Goal: Information Seeking & Learning: Learn about a topic

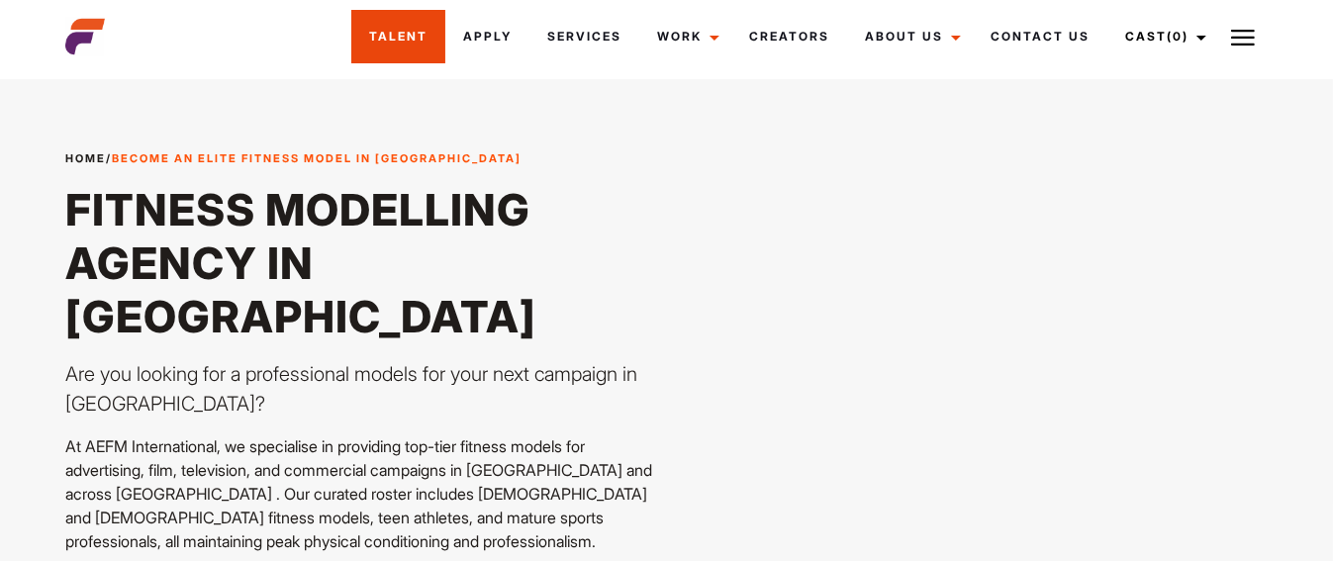
click at [395, 44] on link "Talent" at bounding box center [398, 36] width 94 height 53
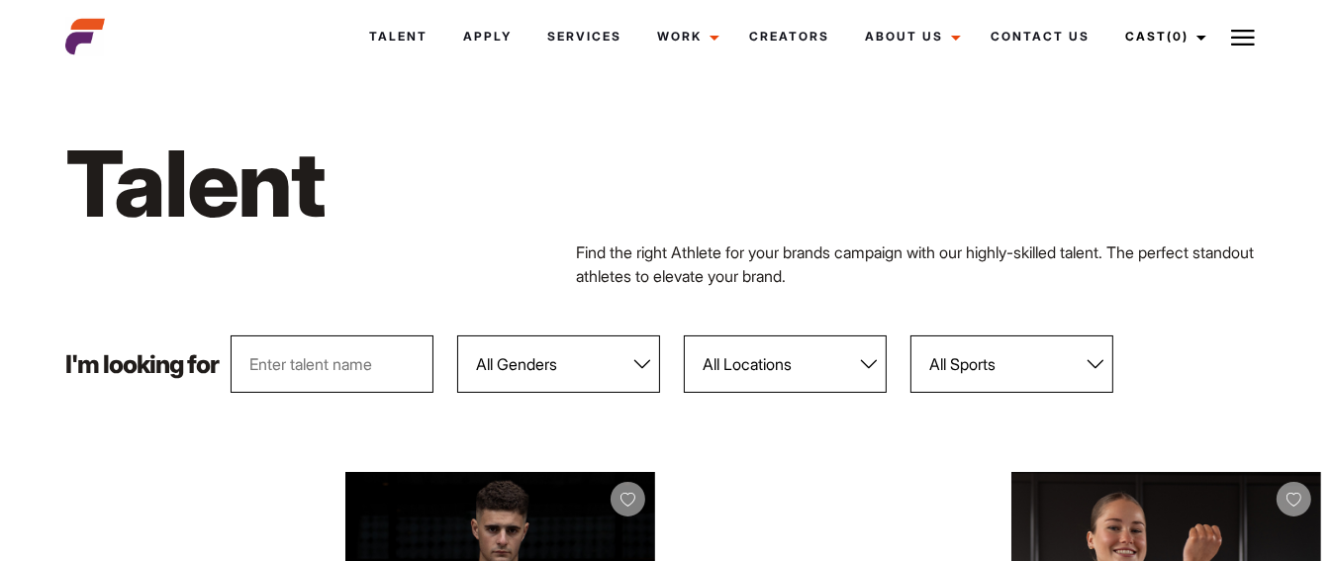
click at [572, 375] on select "All Genders Female Male" at bounding box center [558, 364] width 203 height 57
select select "104"
click at [458, 336] on select "All Genders Female Male" at bounding box center [558, 364] width 203 height 57
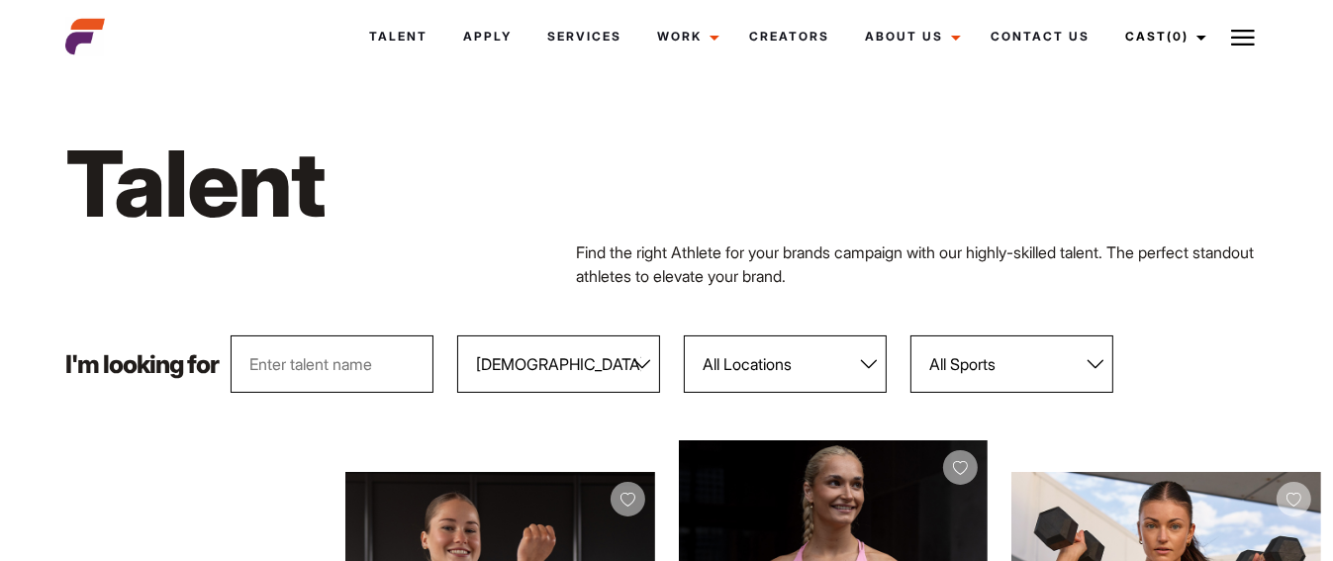
click at [841, 375] on select "All Locations Adelaide Brisbane Darwin Gold Coast Melbourne Perth Sunshine Coas…" at bounding box center [785, 364] width 203 height 57
select select "120"
click at [685, 336] on select "All Locations Adelaide Brisbane Darwin Gold Coast Melbourne Perth Sunshine Coas…" at bounding box center [785, 364] width 203 height 57
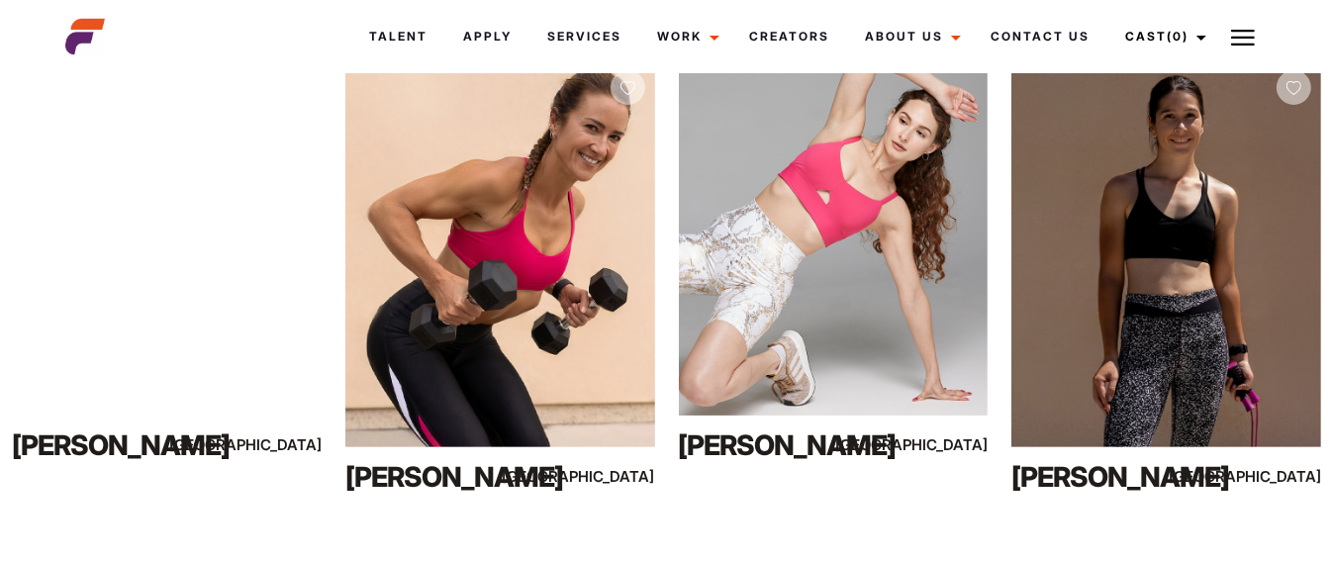
scroll to position [404, 0]
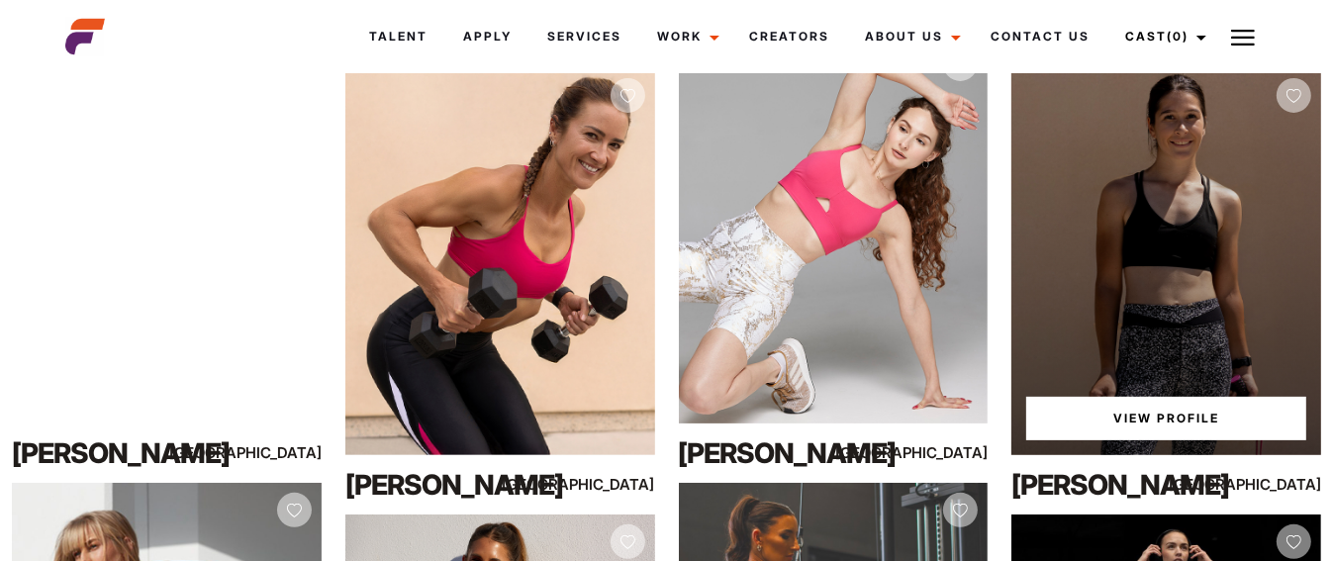
click at [1246, 306] on div "View Profile" at bounding box center [1166, 261] width 310 height 387
click at [1145, 417] on link "View Profile" at bounding box center [1166, 419] width 280 height 44
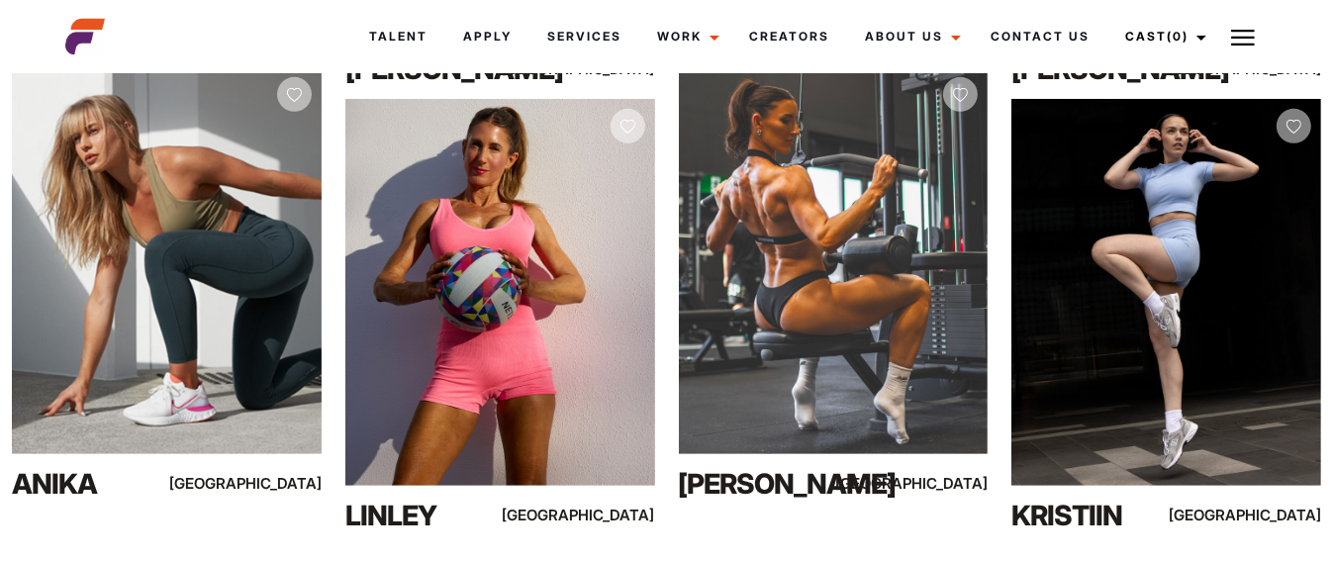
scroll to position [830, 0]
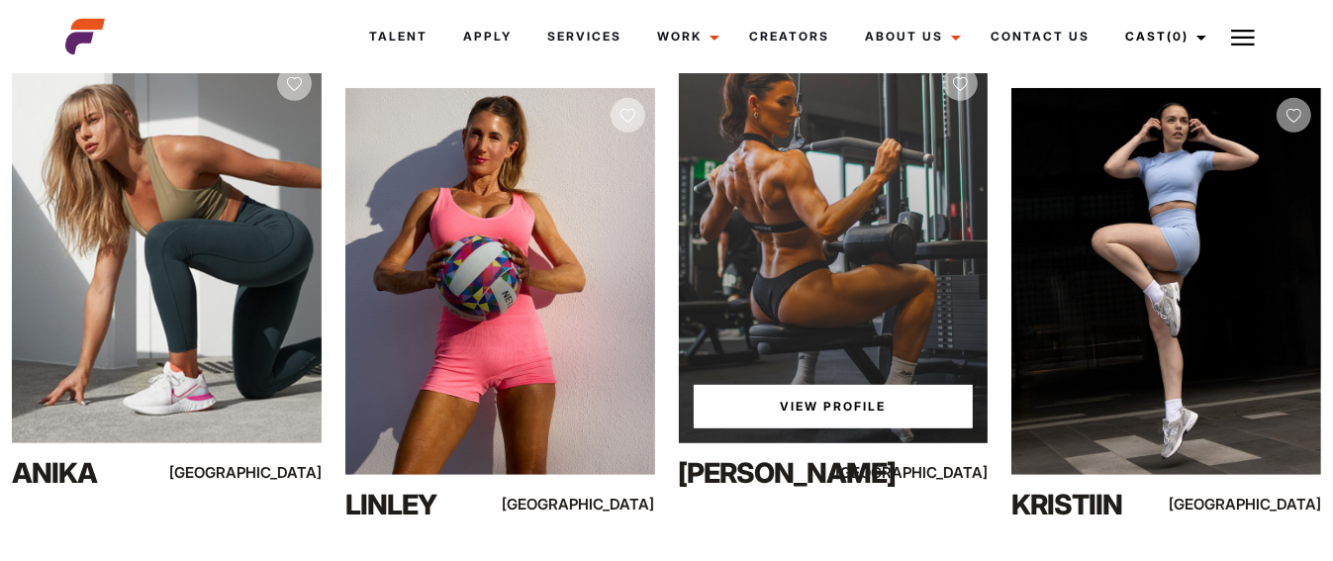
click at [856, 304] on div "View Profile" at bounding box center [834, 249] width 310 height 387
click at [818, 410] on link "View Profile" at bounding box center [834, 407] width 280 height 44
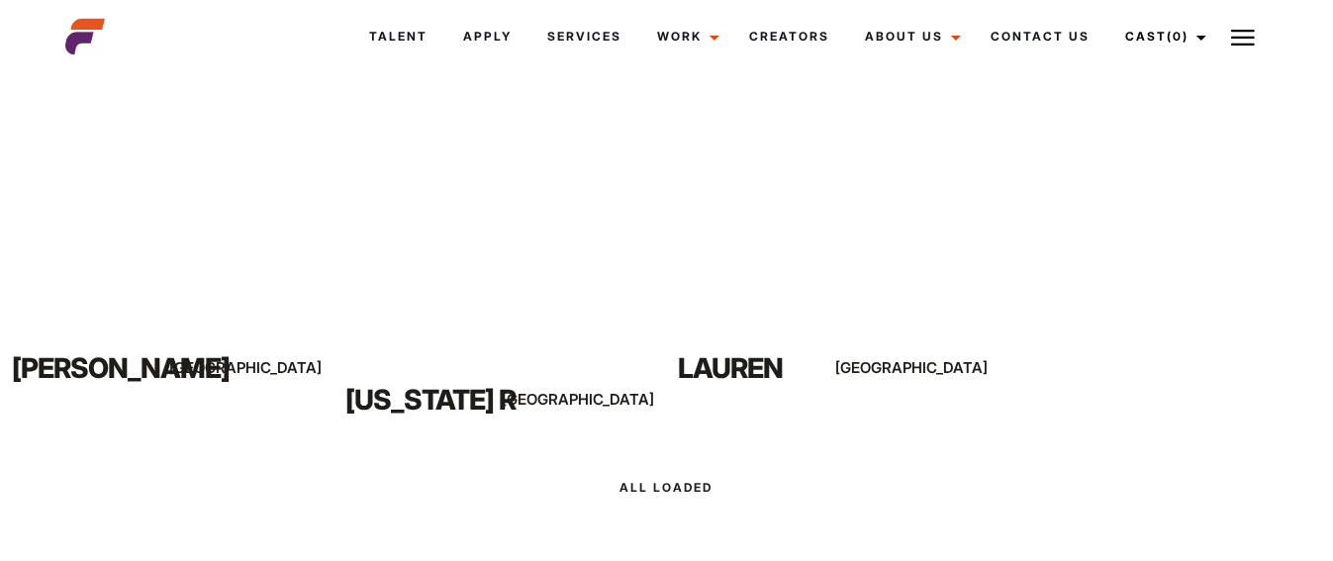
scroll to position [1306, 0]
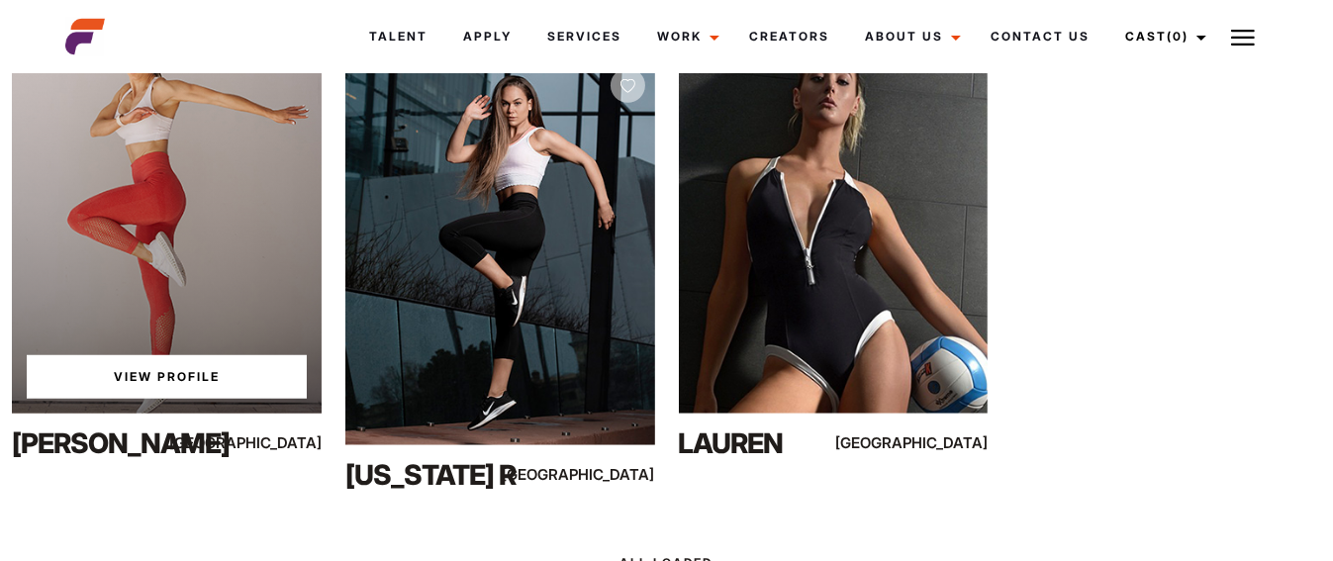
click at [249, 304] on div "View Profile" at bounding box center [167, 220] width 310 height 387
click at [182, 371] on link "View Profile" at bounding box center [167, 377] width 280 height 44
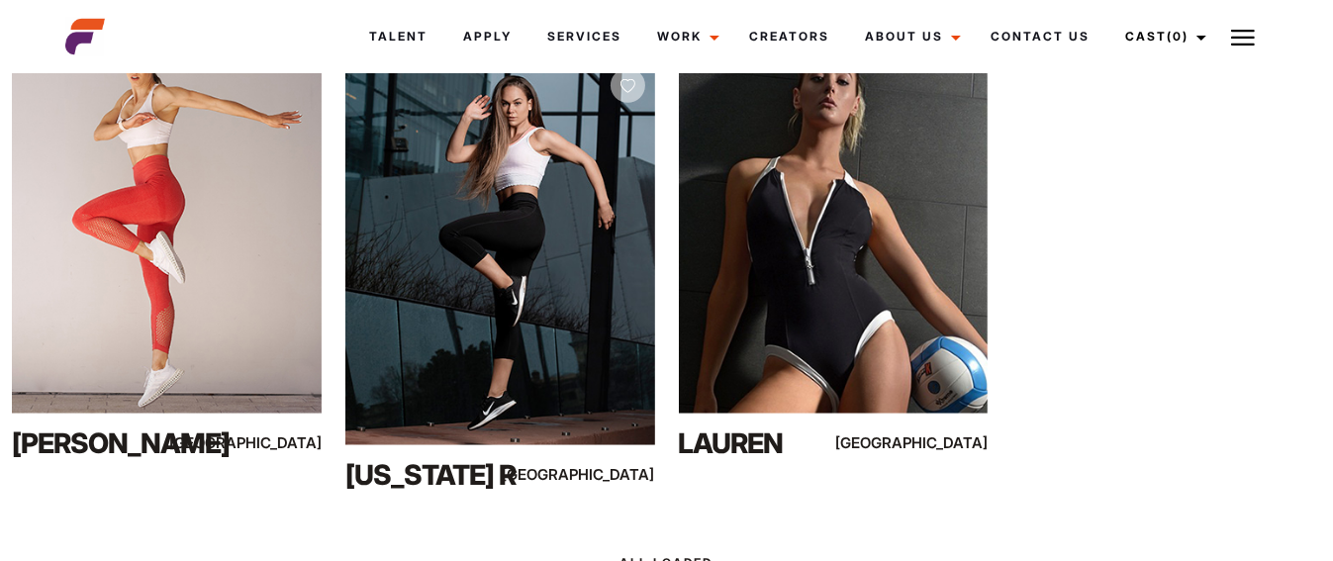
scroll to position [1297, 0]
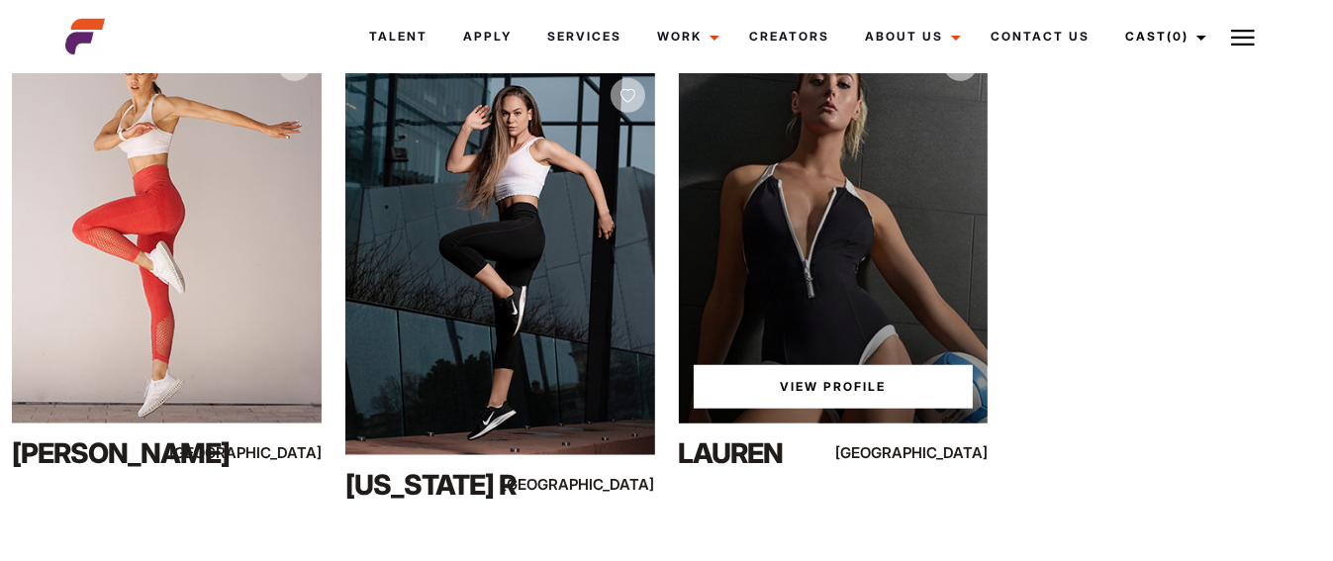
click at [780, 225] on div "View Profile" at bounding box center [834, 230] width 310 height 387
click at [788, 235] on div "View Profile" at bounding box center [834, 230] width 310 height 387
click at [809, 371] on link "View Profile" at bounding box center [834, 387] width 280 height 44
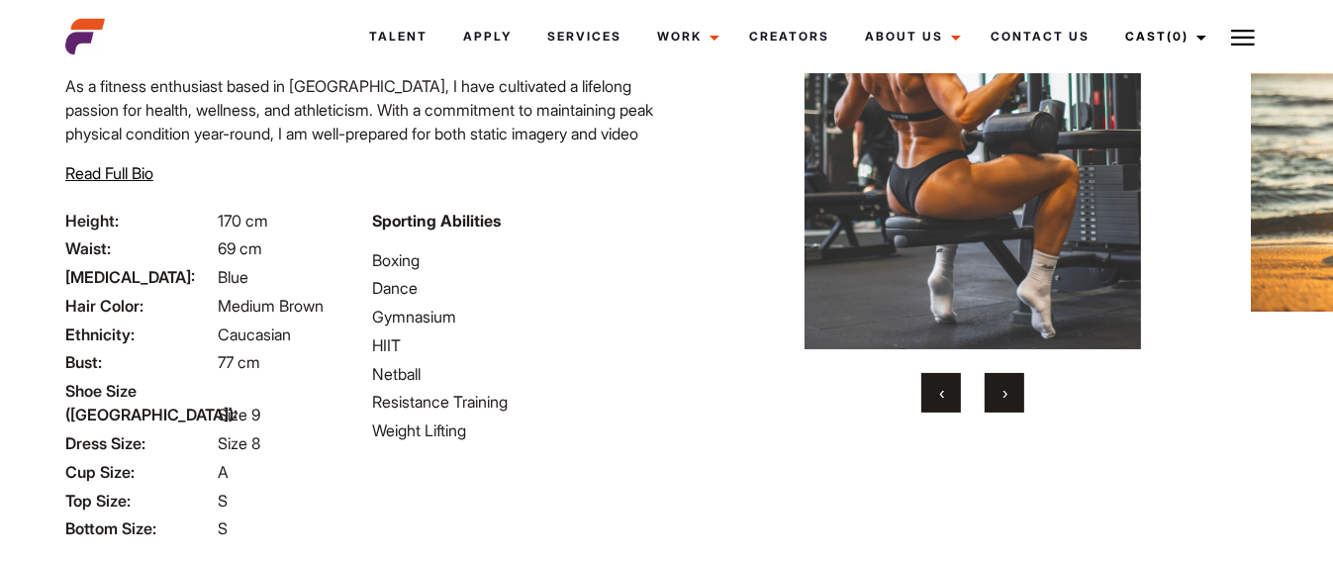
scroll to position [151, 0]
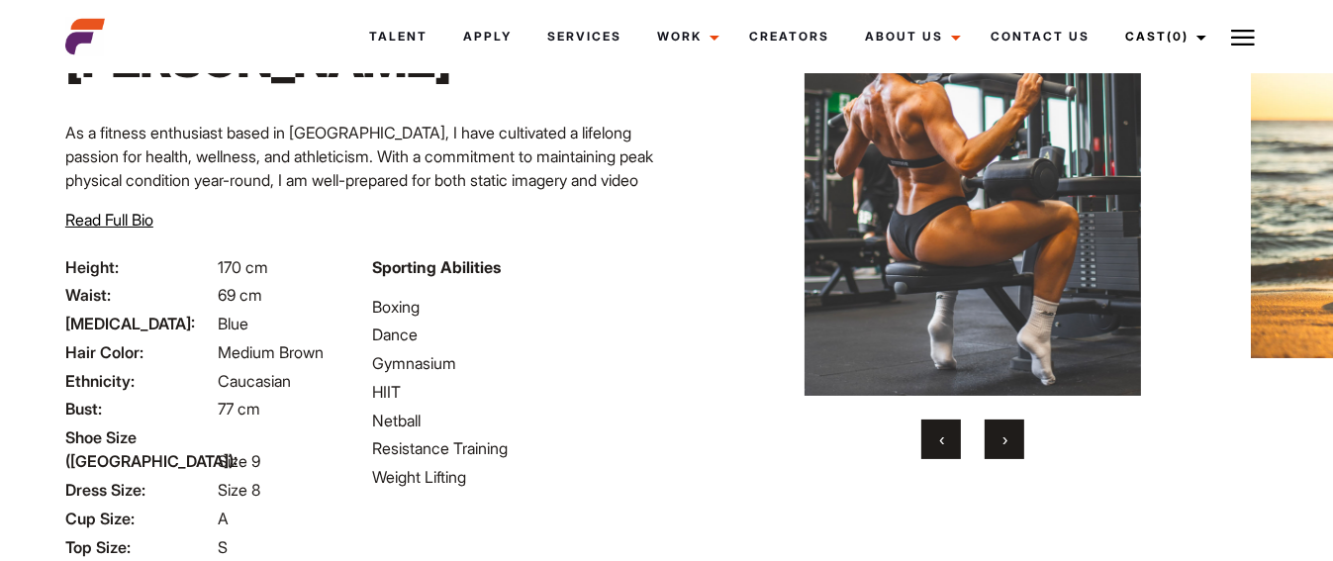
click at [1000, 442] on button "›" at bounding box center [1005, 440] width 40 height 40
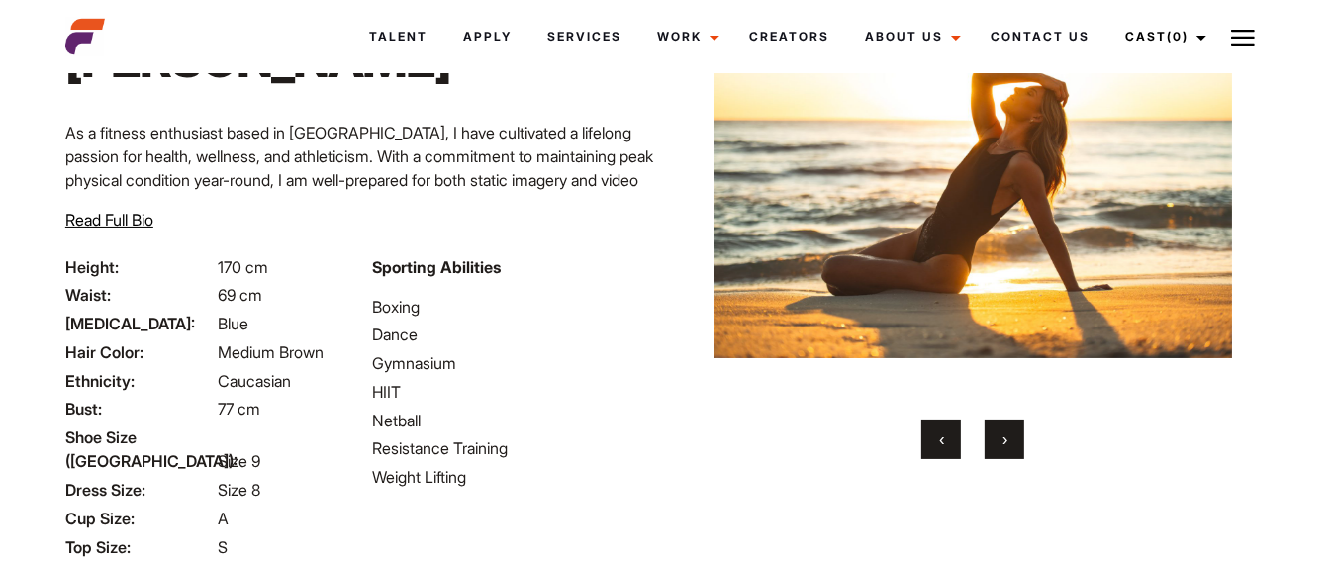
click at [1007, 442] on span "›" at bounding box center [1005, 440] width 5 height 20
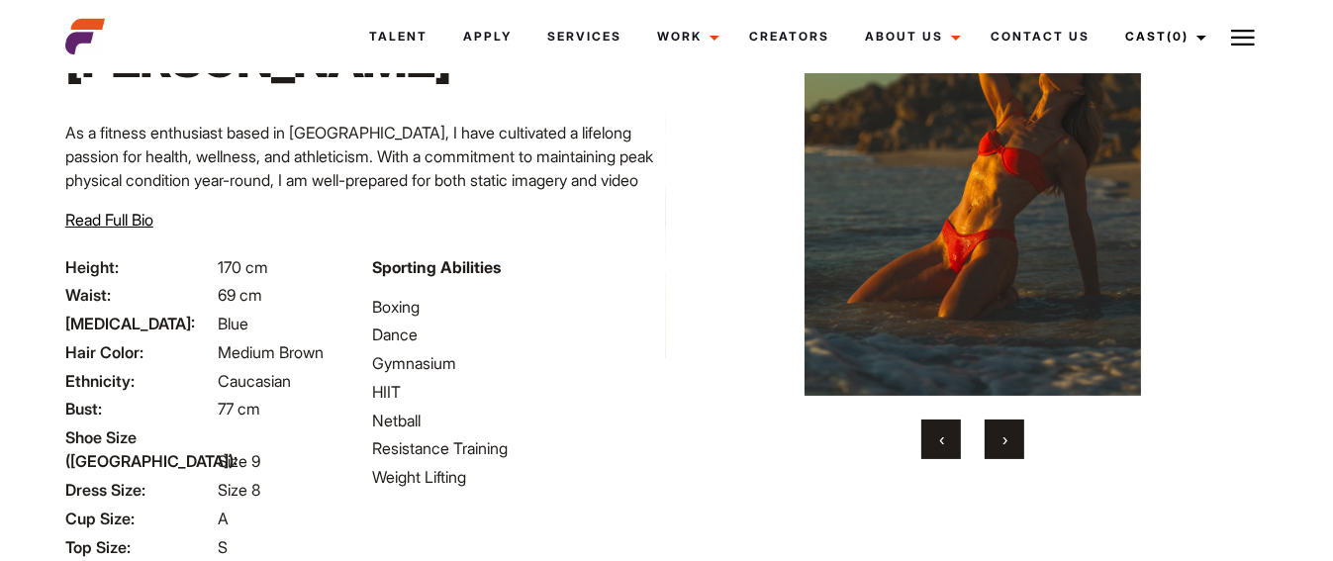
click at [1010, 443] on button "›" at bounding box center [1005, 440] width 40 height 40
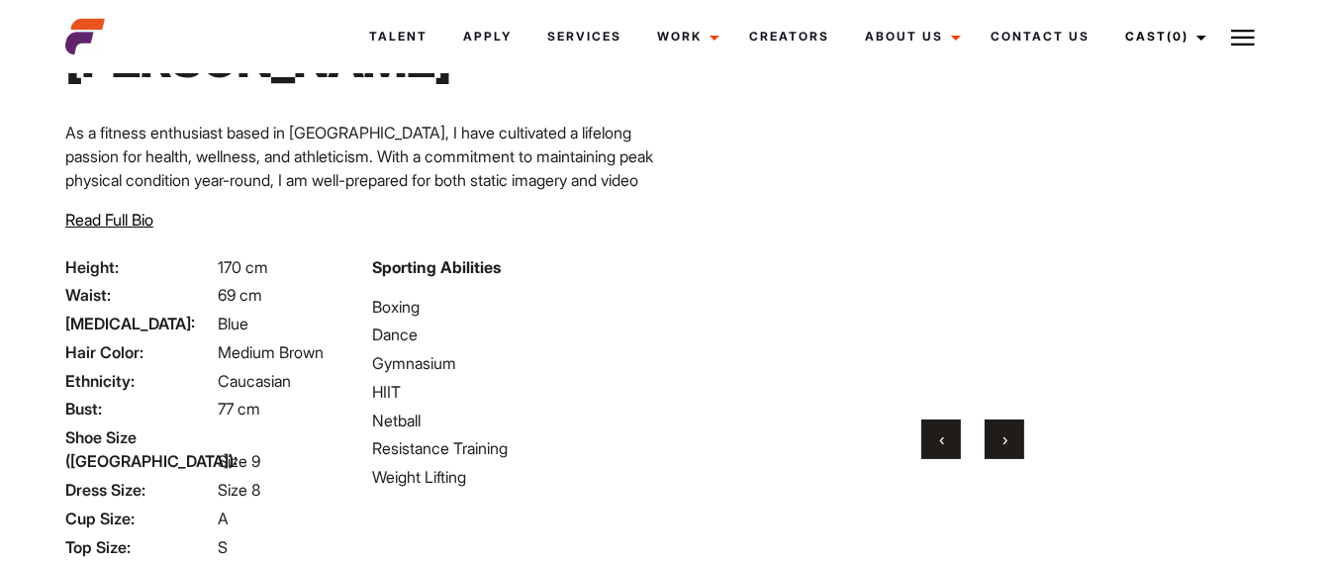
click at [1014, 445] on button "›" at bounding box center [1005, 440] width 40 height 40
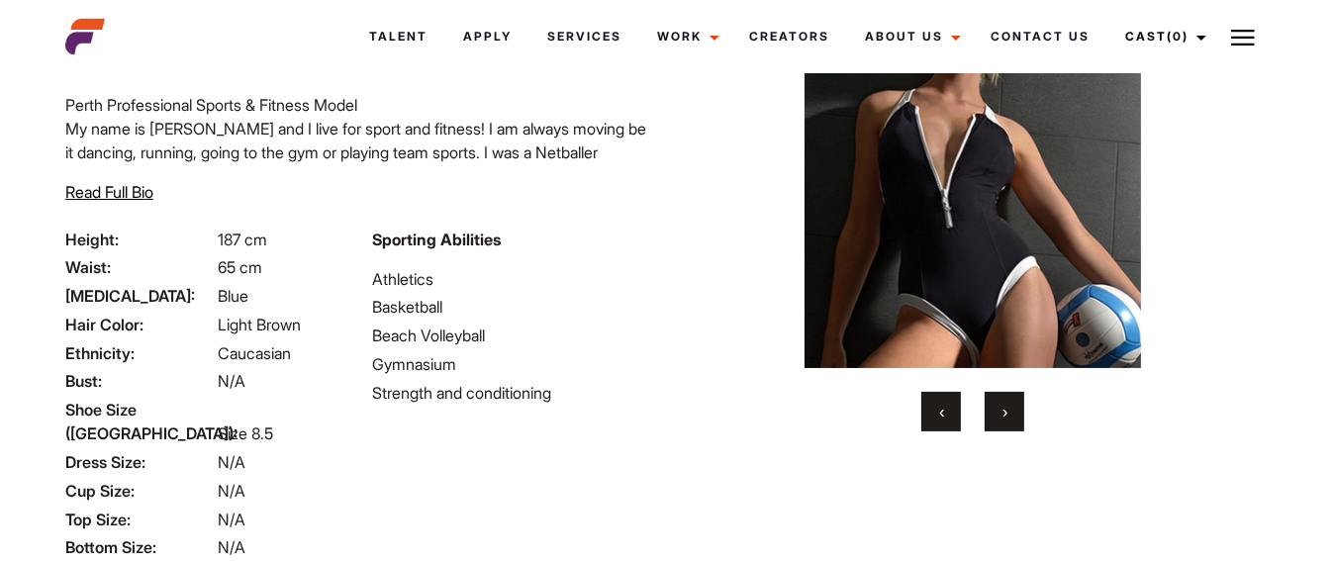
scroll to position [175, 0]
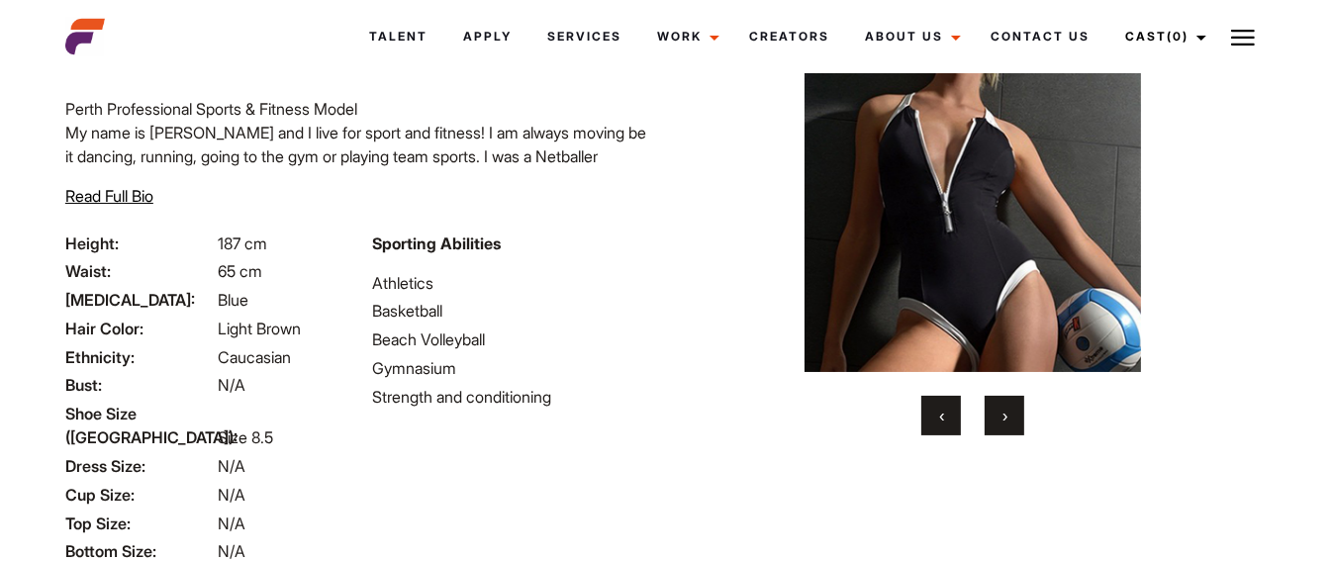
drag, startPoint x: 1002, startPoint y: 422, endPoint x: 1021, endPoint y: 417, distance: 20.4
click at [1003, 422] on span "›" at bounding box center [1005, 416] width 5 height 20
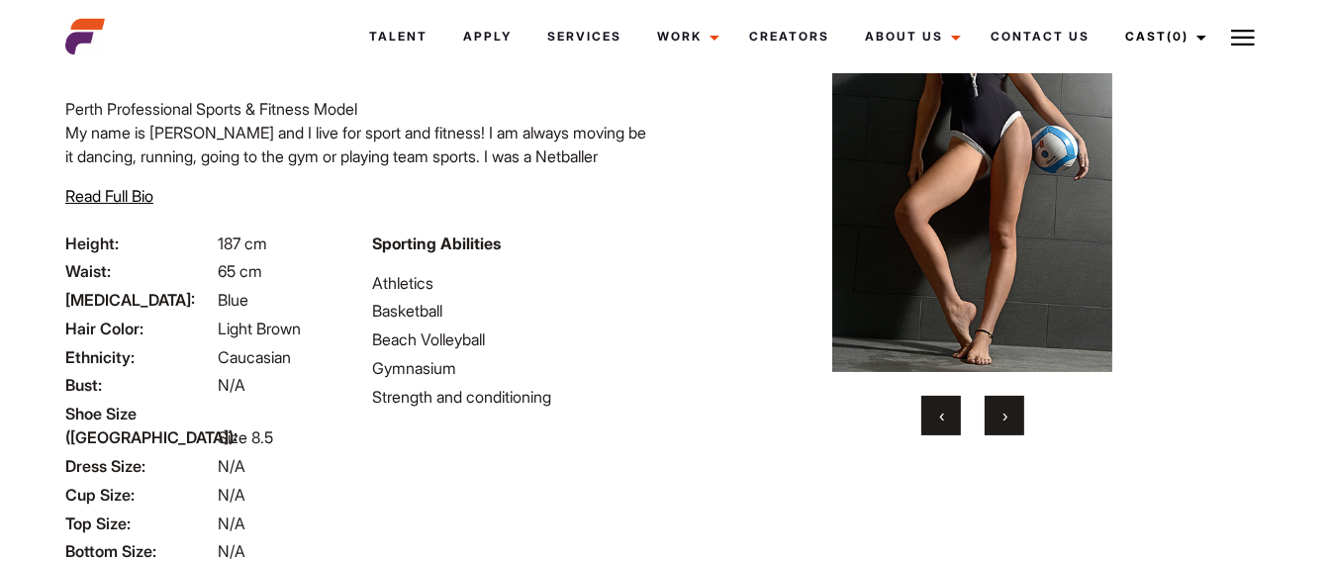
drag, startPoint x: 1330, startPoint y: 332, endPoint x: 1332, endPoint y: 279, distance: 52.5
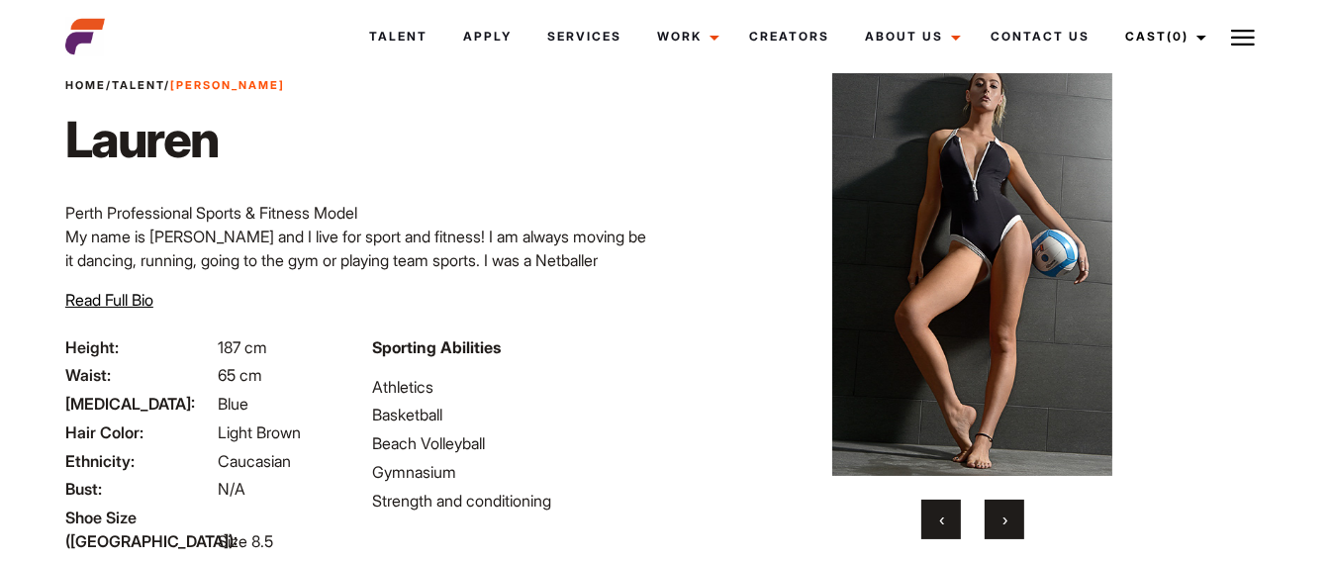
scroll to position [36, 0]
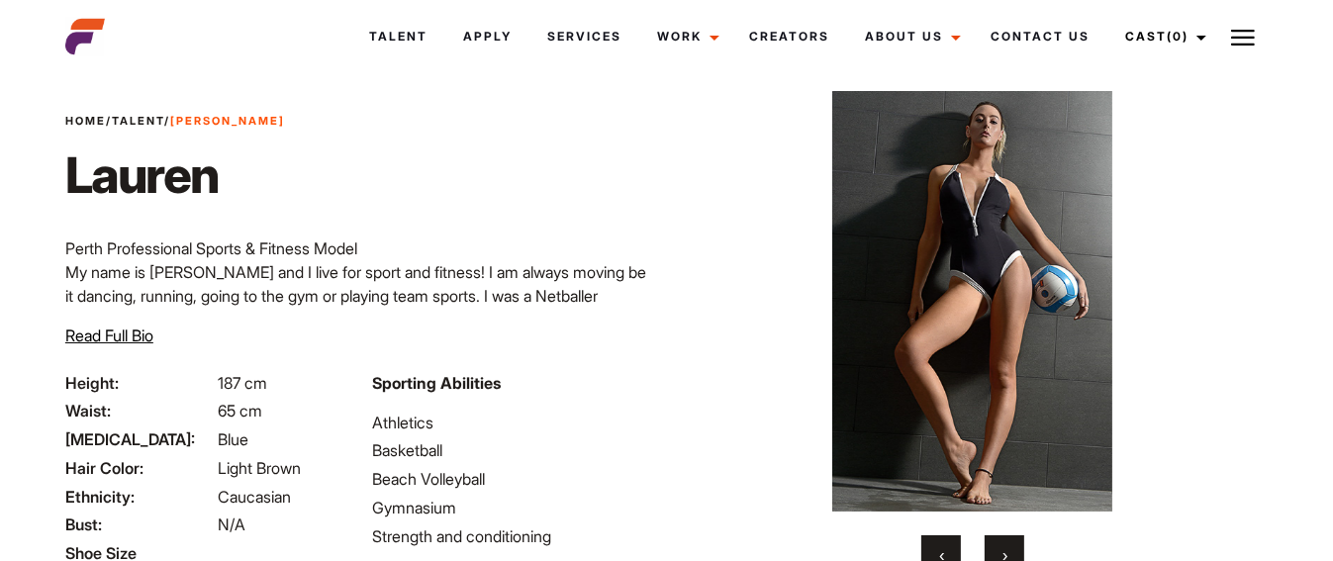
click at [1015, 540] on button "›" at bounding box center [1005, 555] width 40 height 40
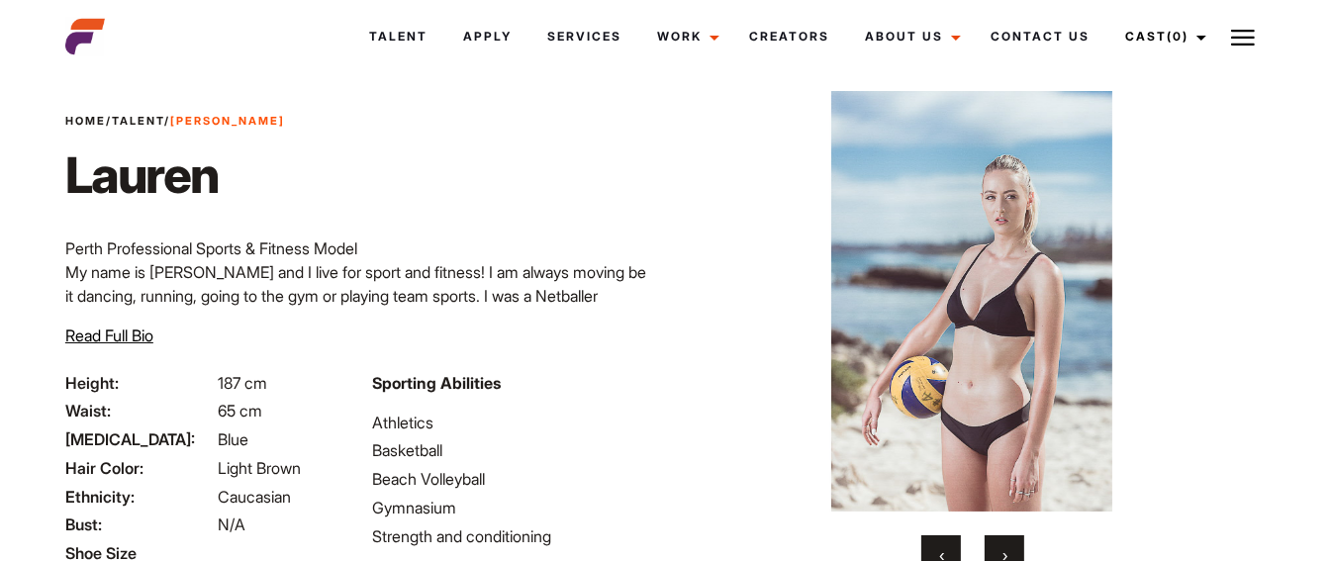
click at [1010, 554] on button "›" at bounding box center [1005, 555] width 40 height 40
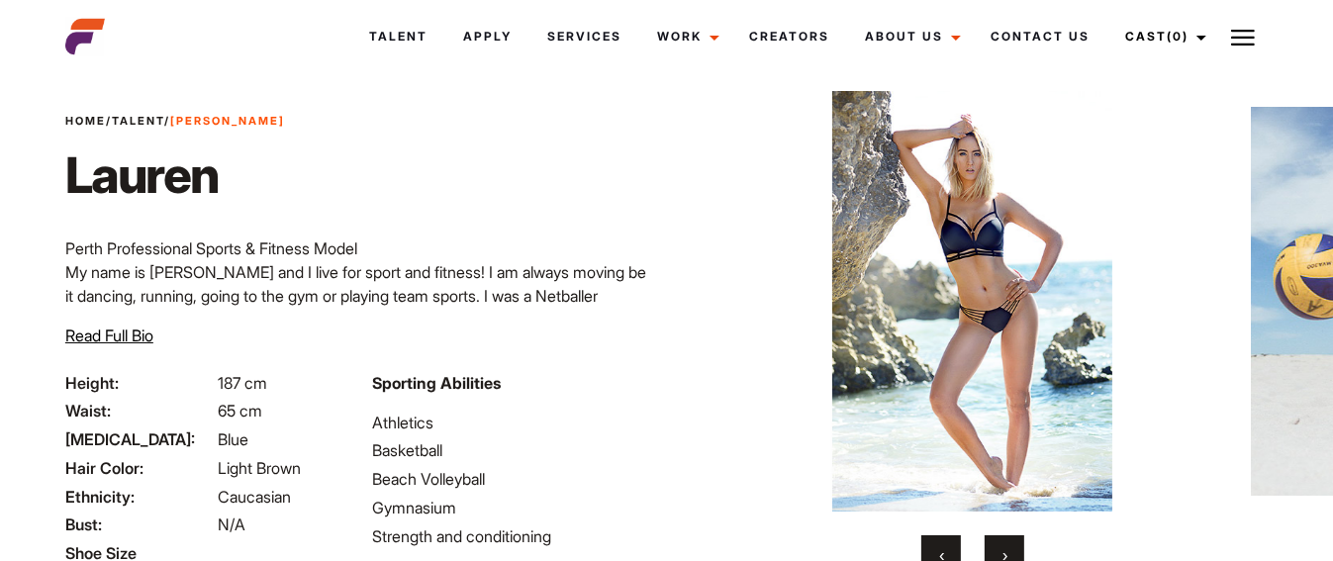
click at [1008, 559] on button "›" at bounding box center [1005, 555] width 40 height 40
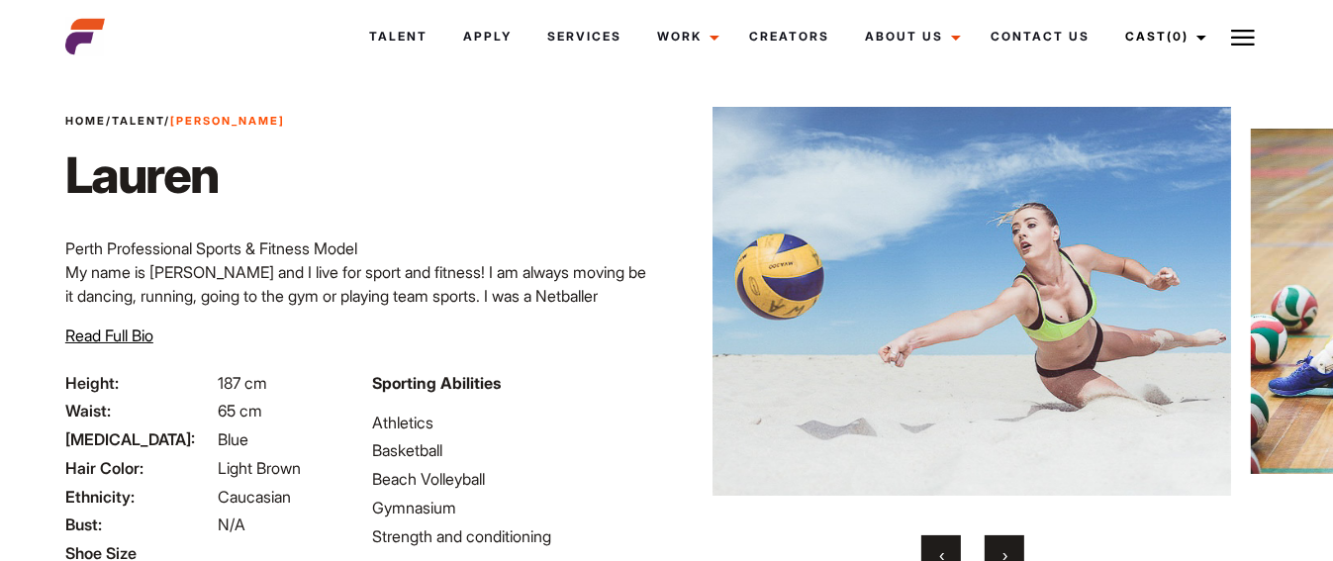
click at [1007, 559] on span "›" at bounding box center [1005, 555] width 5 height 20
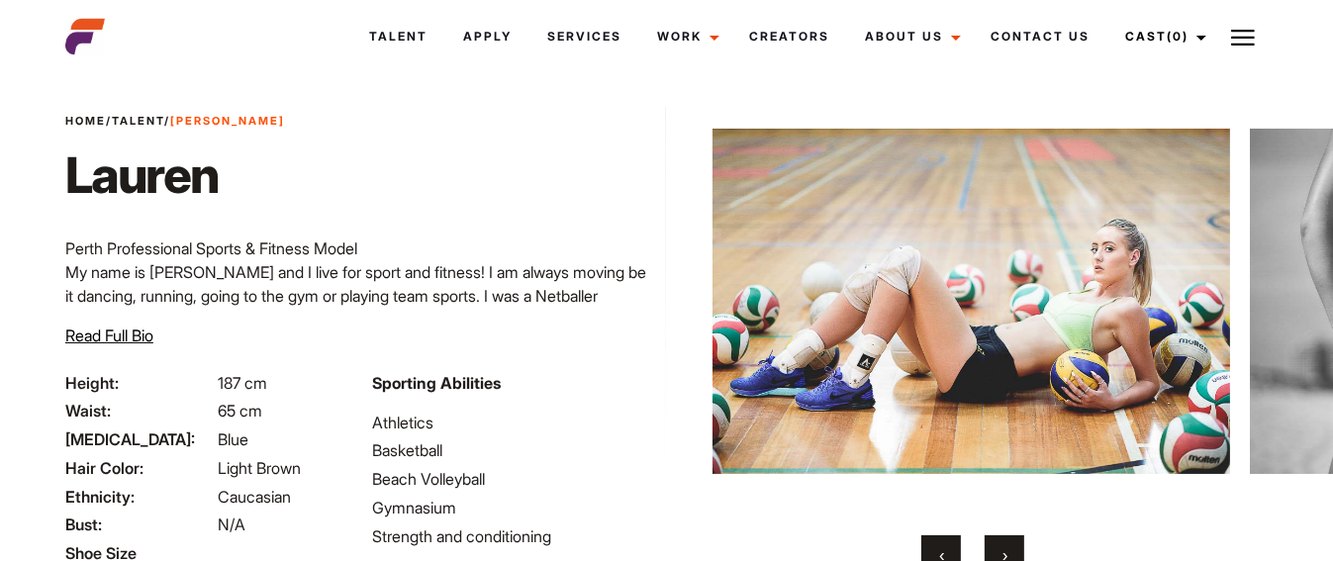
click at [1009, 557] on button "›" at bounding box center [1005, 555] width 40 height 40
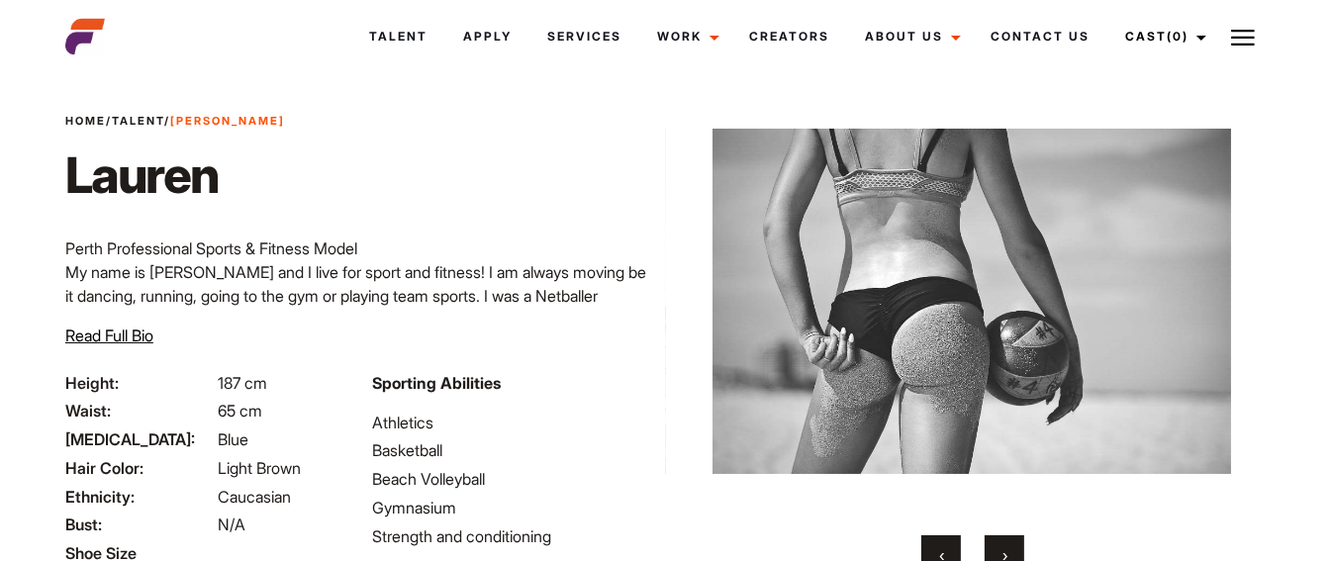
click at [1006, 557] on span "›" at bounding box center [1005, 555] width 5 height 20
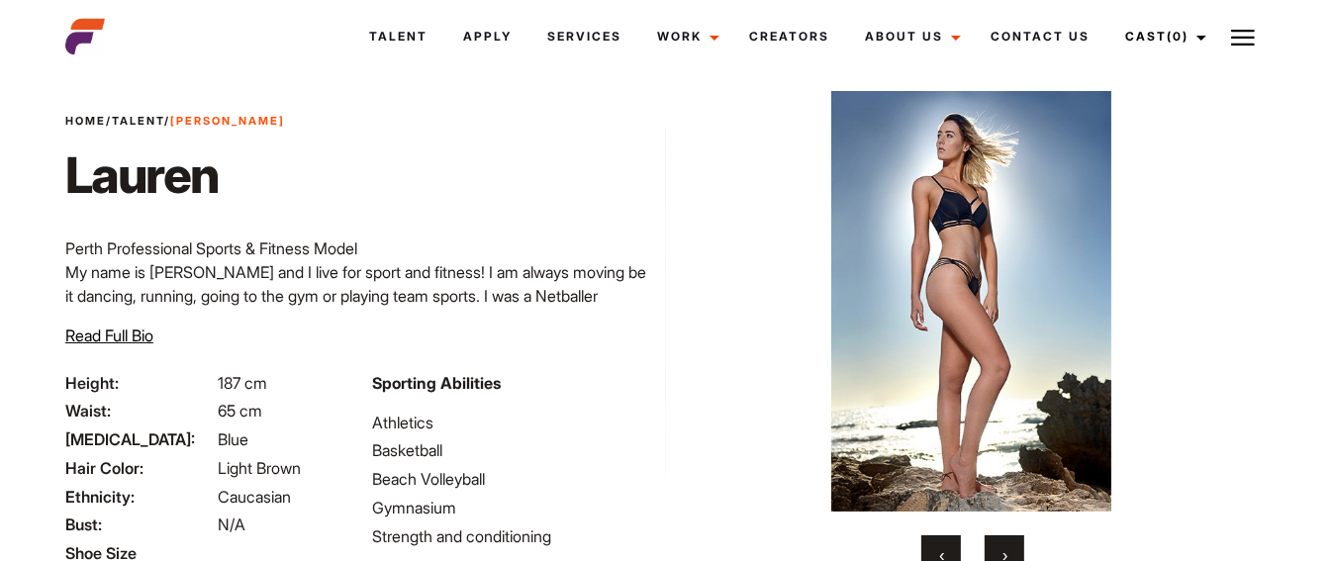
click at [1006, 556] on span "›" at bounding box center [1005, 555] width 5 height 20
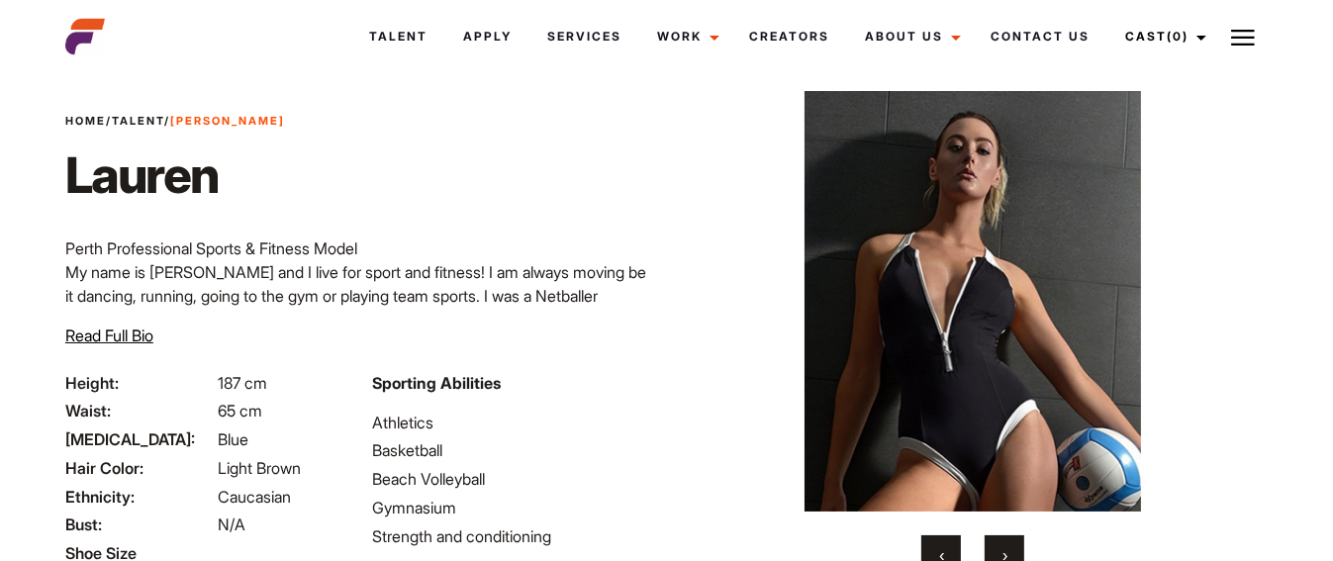
click at [1006, 553] on span "›" at bounding box center [1005, 555] width 5 height 20
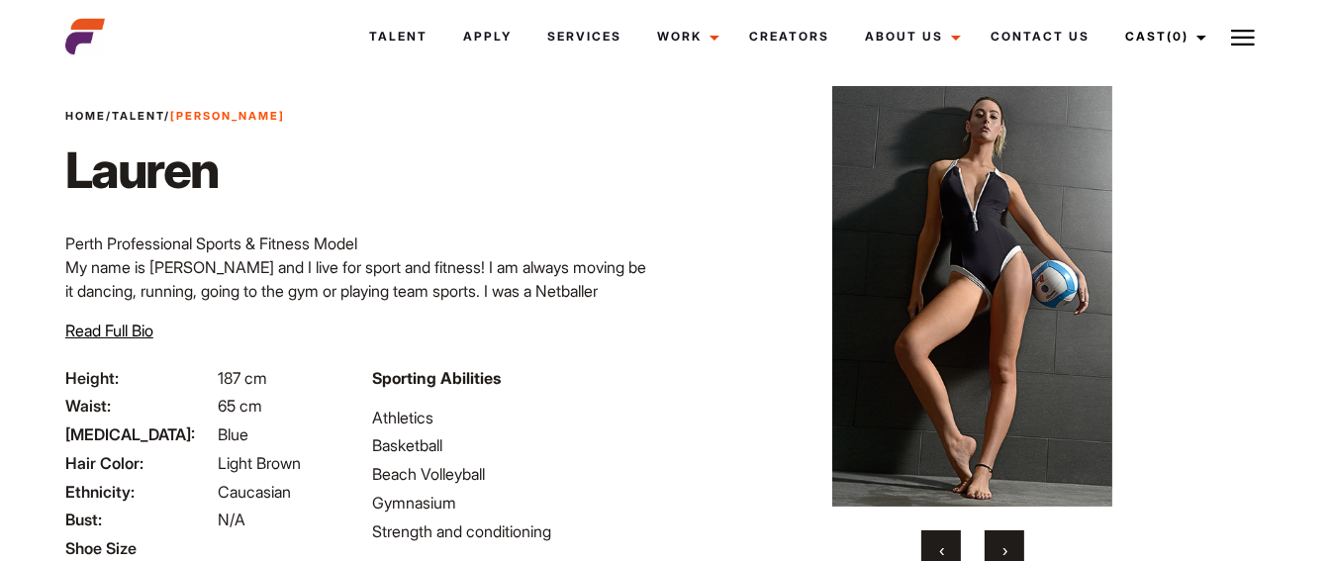
scroll to position [62, 0]
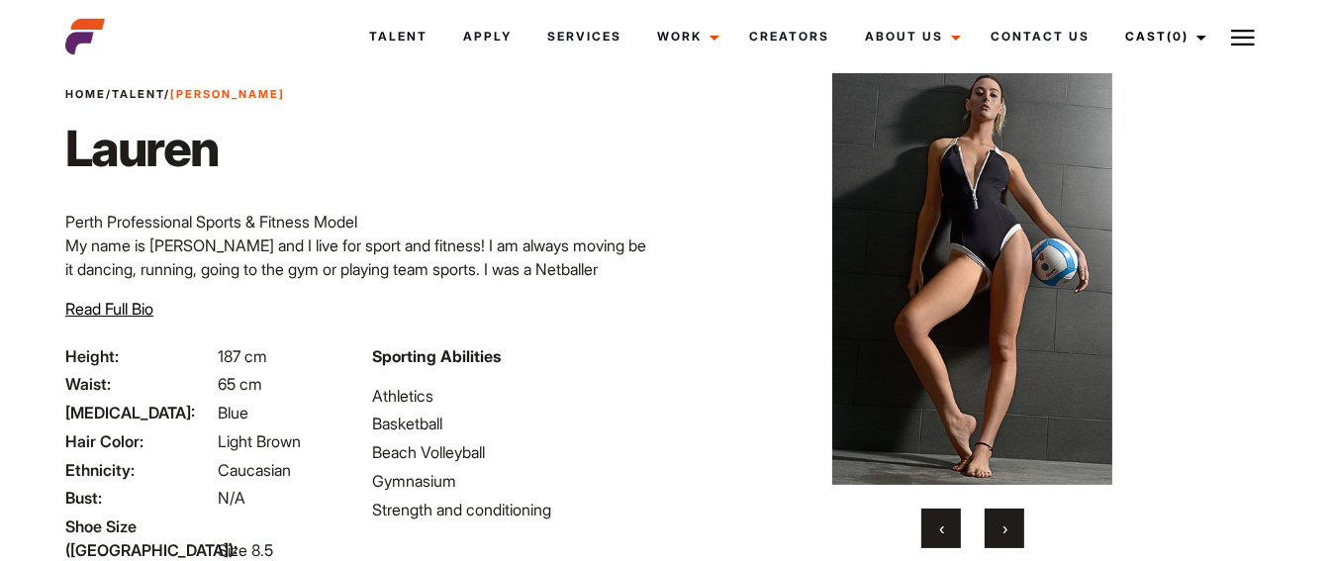
click at [125, 309] on span "Read Full Bio" at bounding box center [109, 309] width 88 height 20
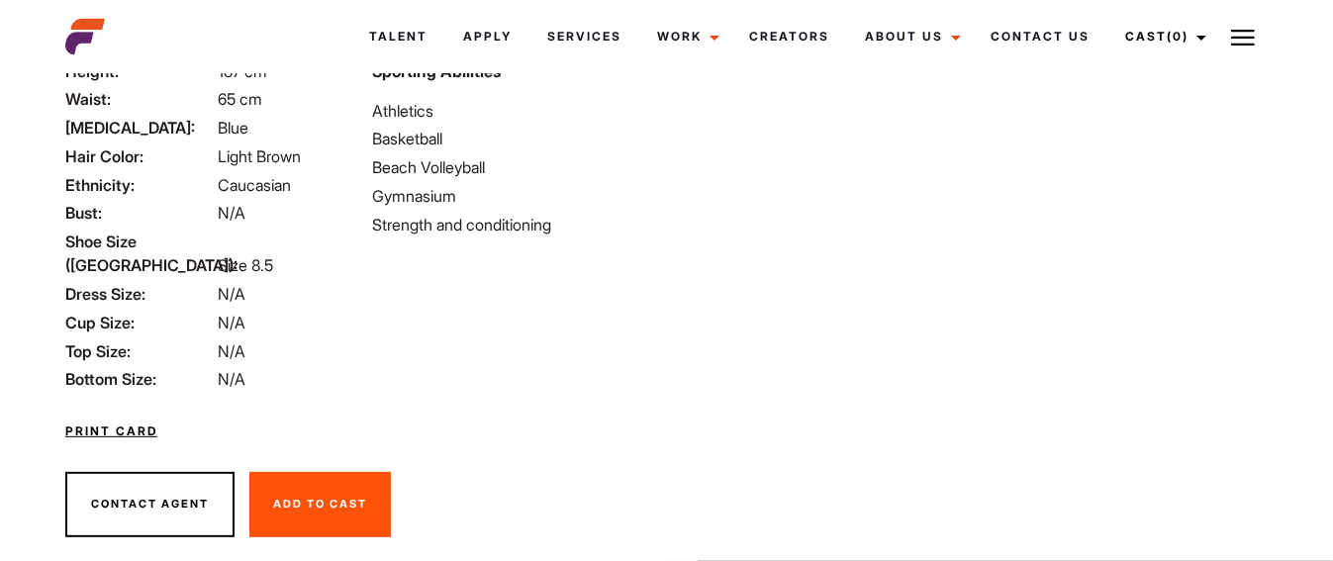
scroll to position [611, 0]
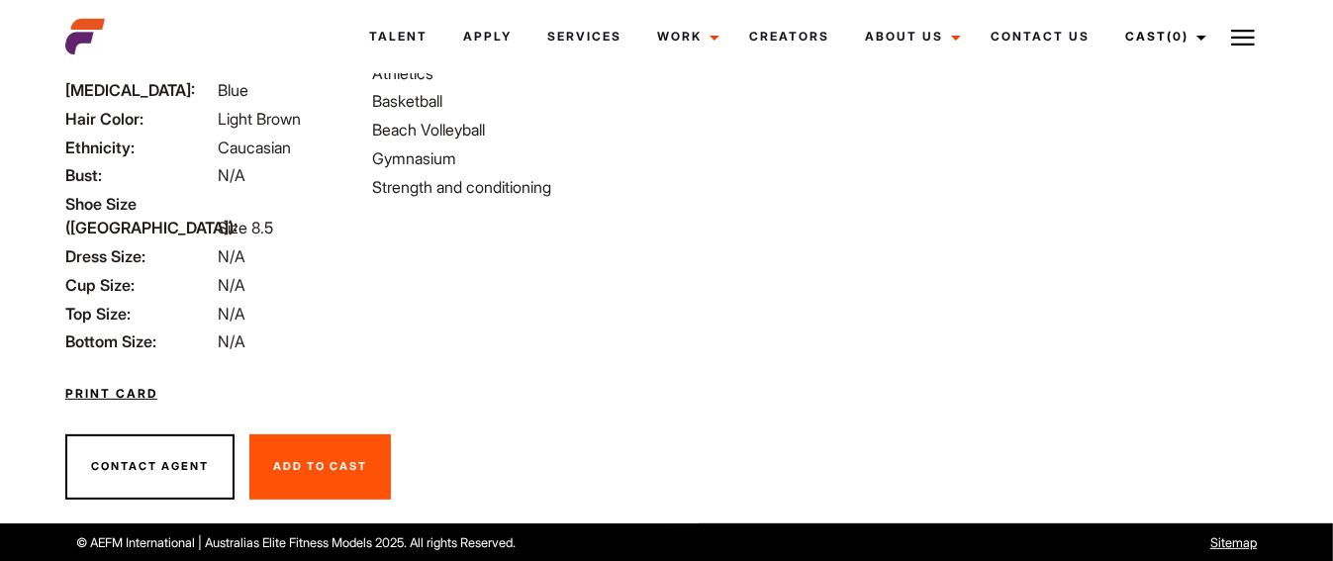
click at [110, 395] on link "Print Card" at bounding box center [111, 394] width 92 height 18
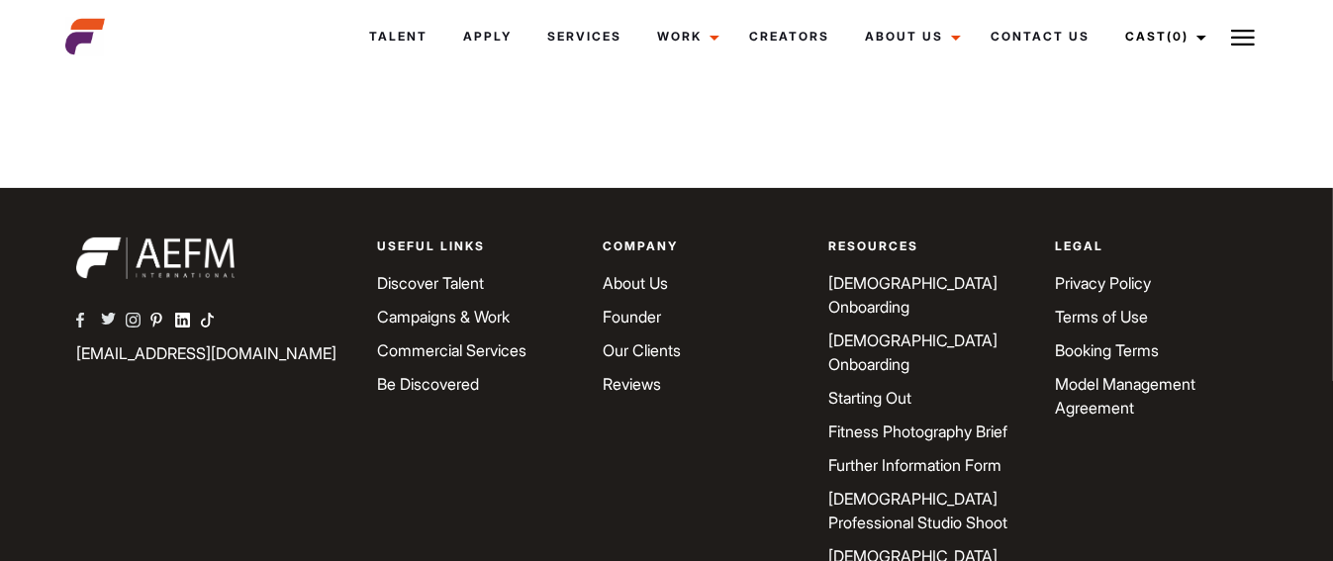
scroll to position [371, 0]
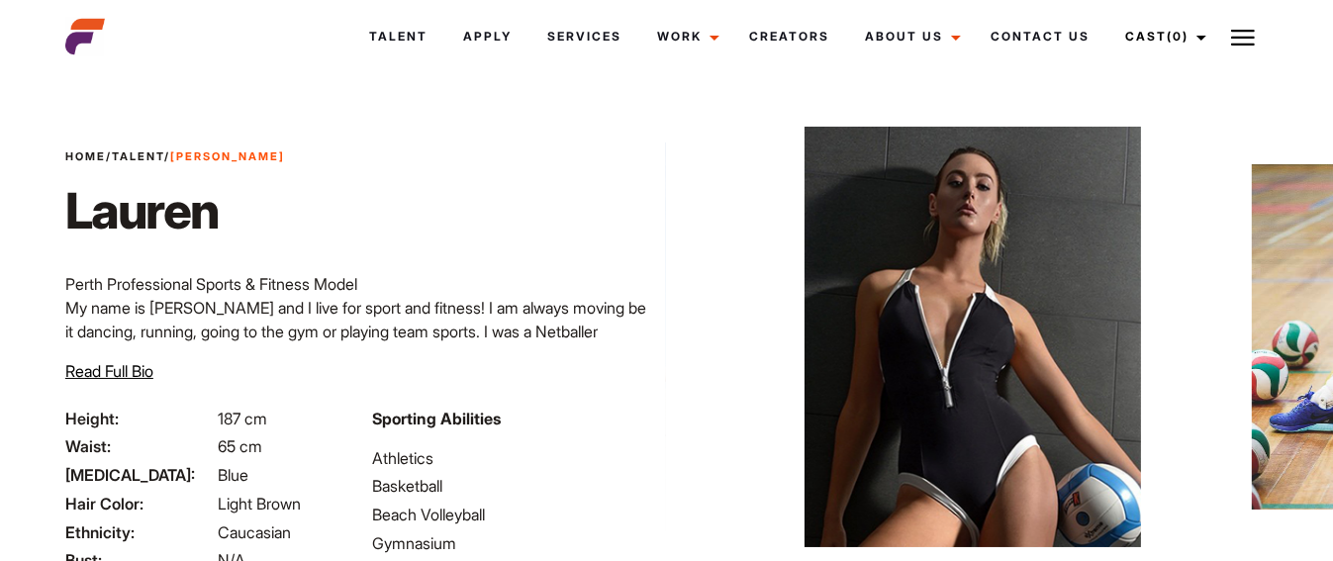
click at [111, 367] on span "Read Full Bio" at bounding box center [109, 371] width 88 height 20
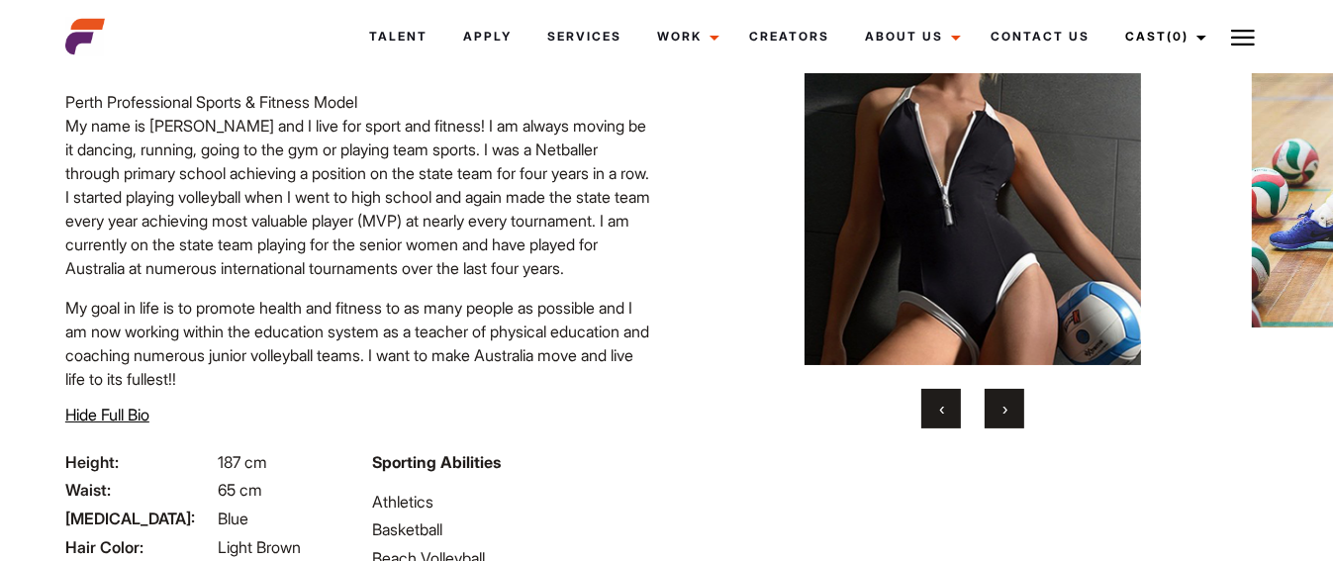
scroll to position [88, 0]
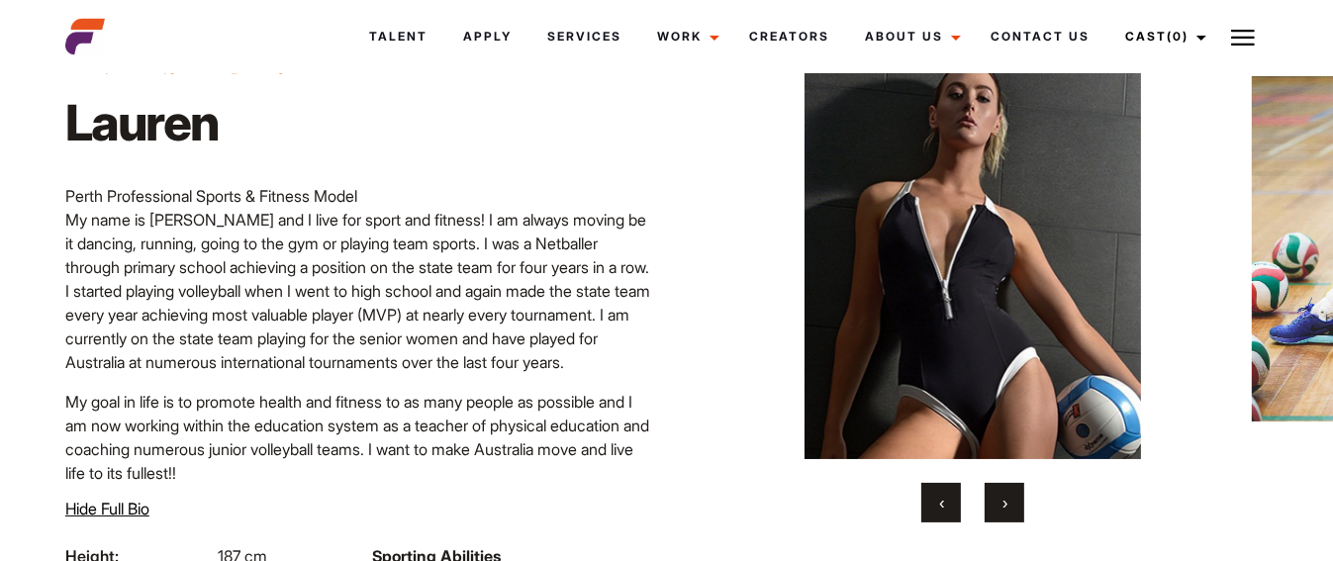
click at [1011, 492] on button "›" at bounding box center [1005, 503] width 40 height 40
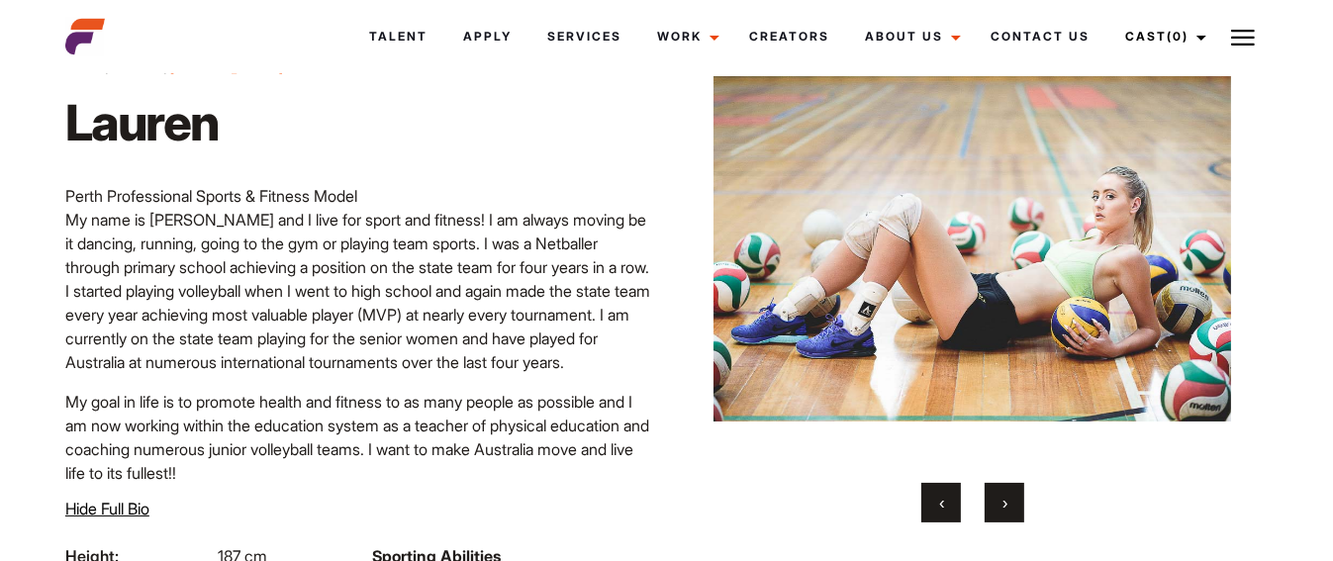
click at [1010, 493] on button "›" at bounding box center [1005, 503] width 40 height 40
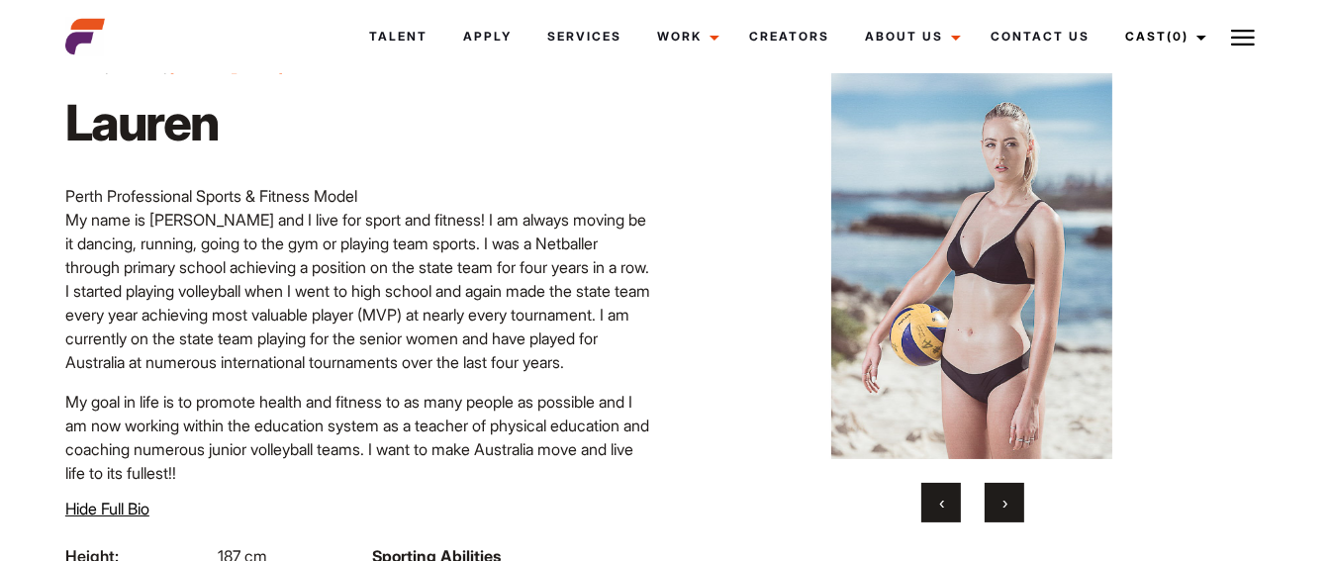
click at [1010, 494] on button "›" at bounding box center [1005, 503] width 40 height 40
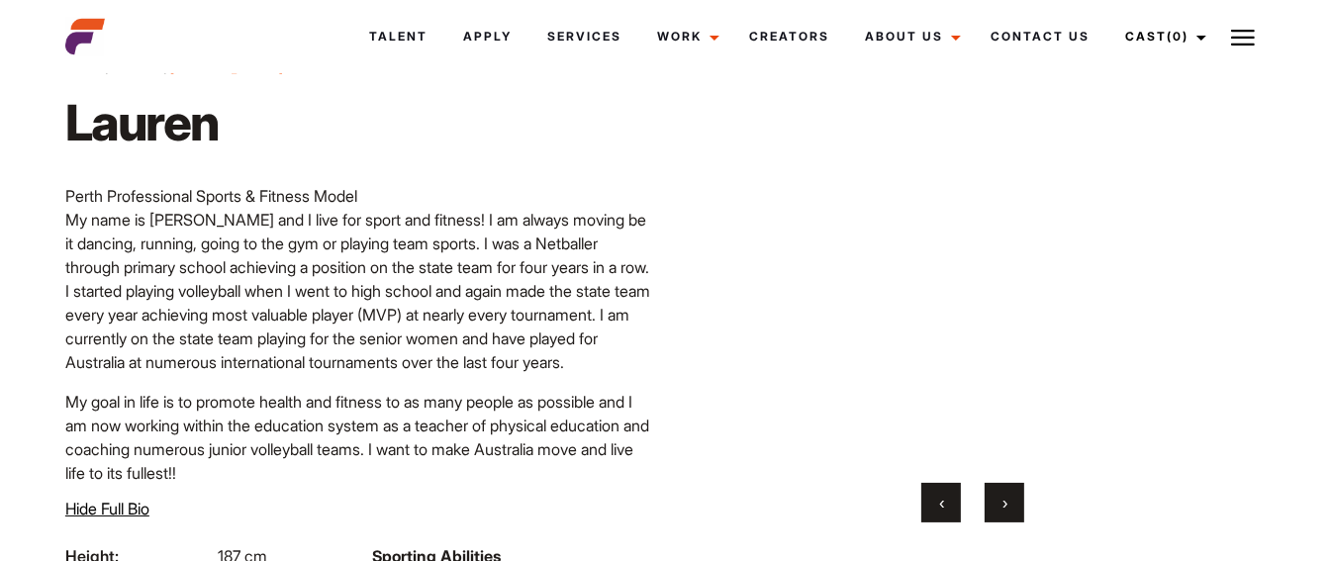
click at [1010, 492] on button "›" at bounding box center [1005, 503] width 40 height 40
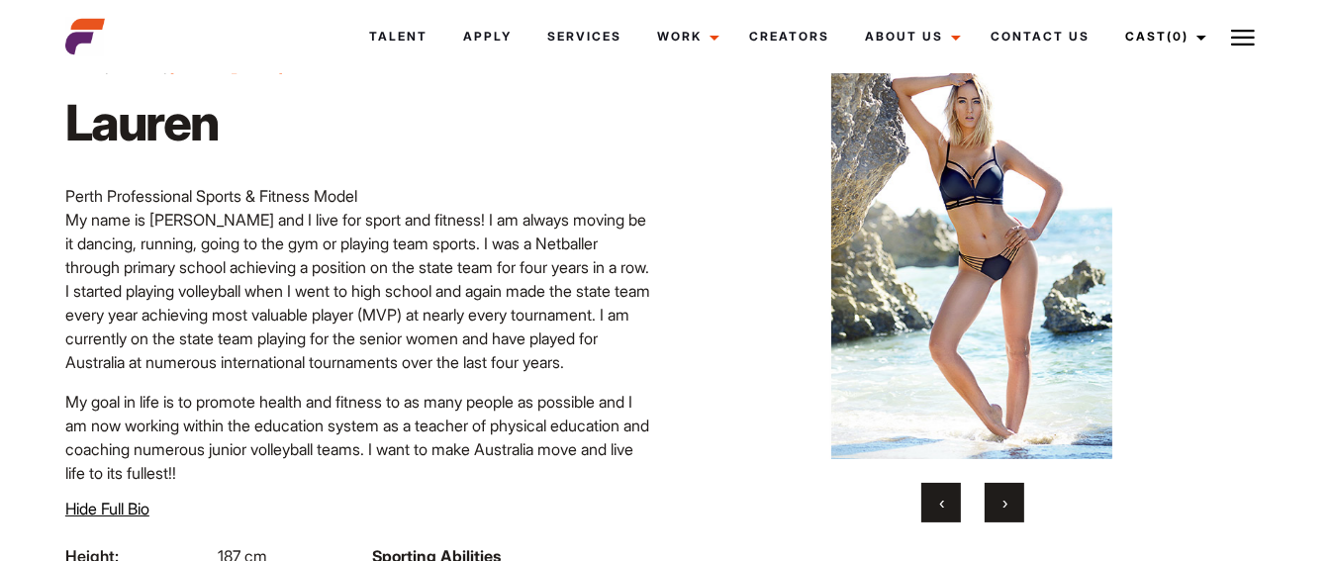
click at [1010, 493] on button "›" at bounding box center [1005, 503] width 40 height 40
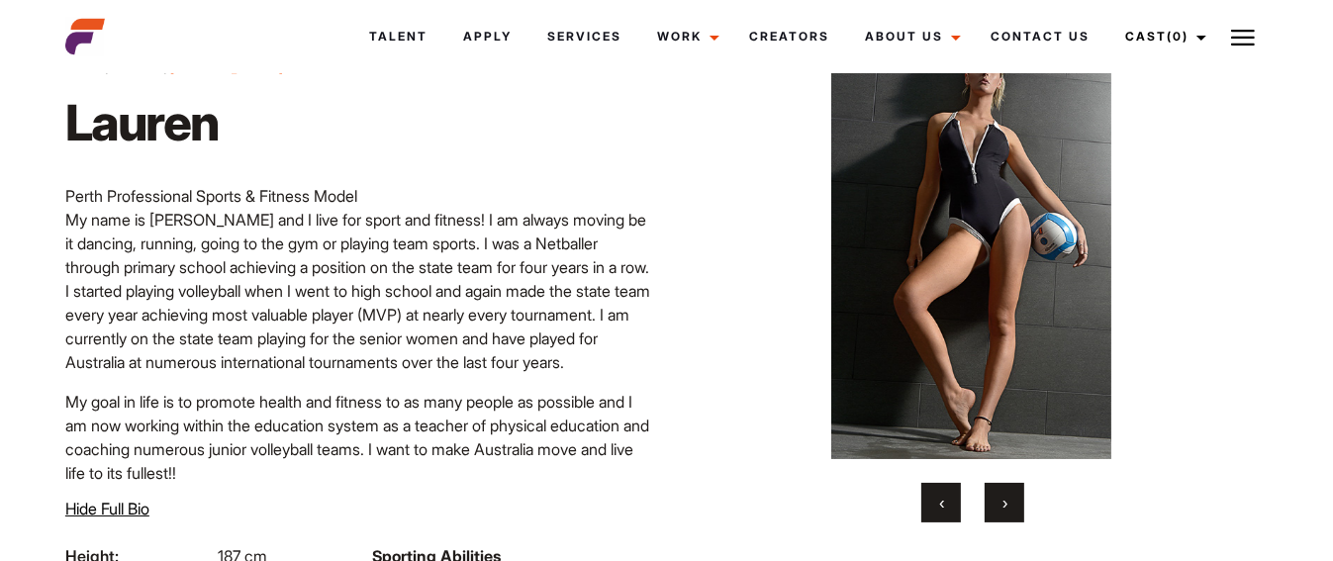
click at [1010, 492] on button "›" at bounding box center [1005, 503] width 40 height 40
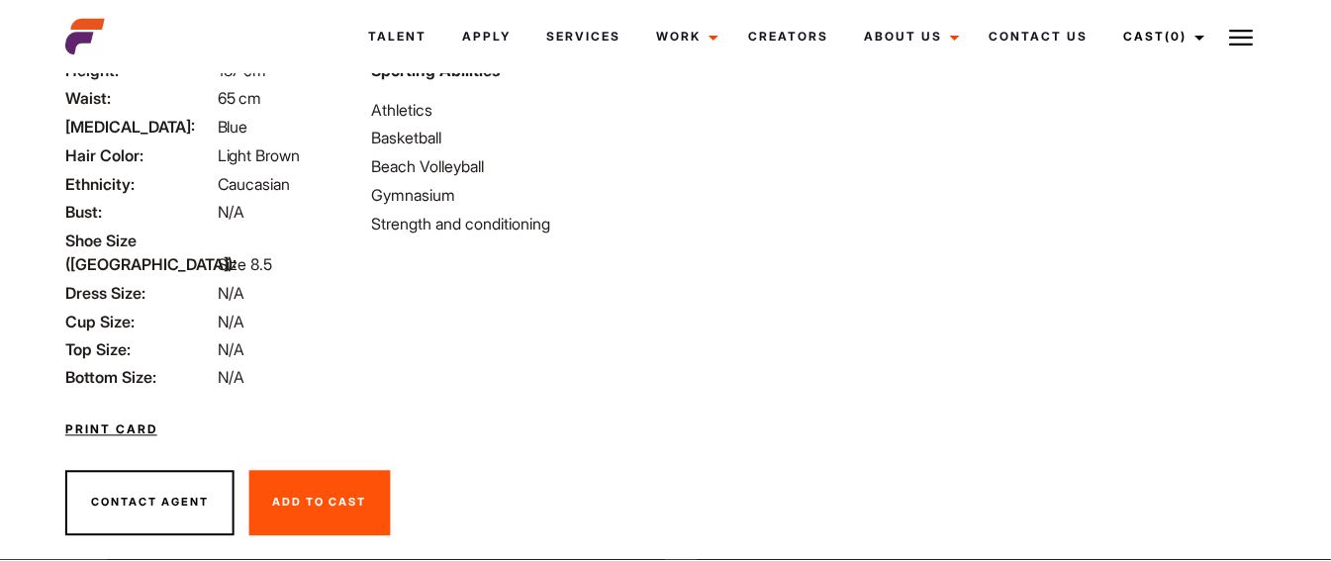
scroll to position [611, 0]
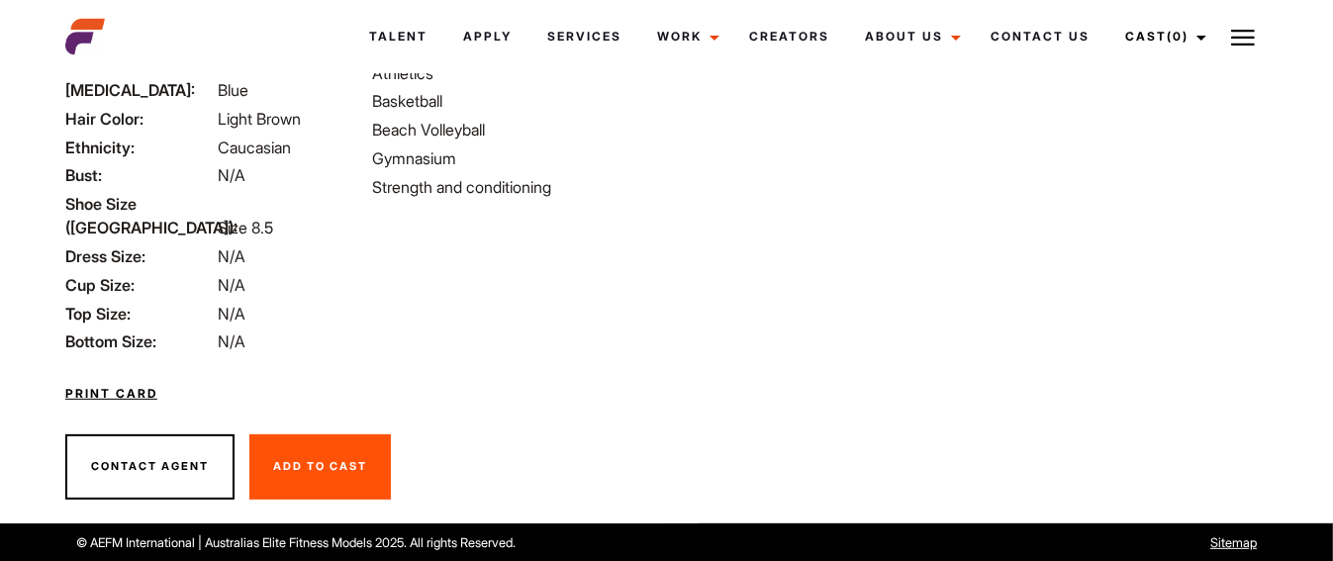
click at [123, 388] on link "Print Card" at bounding box center [111, 394] width 92 height 18
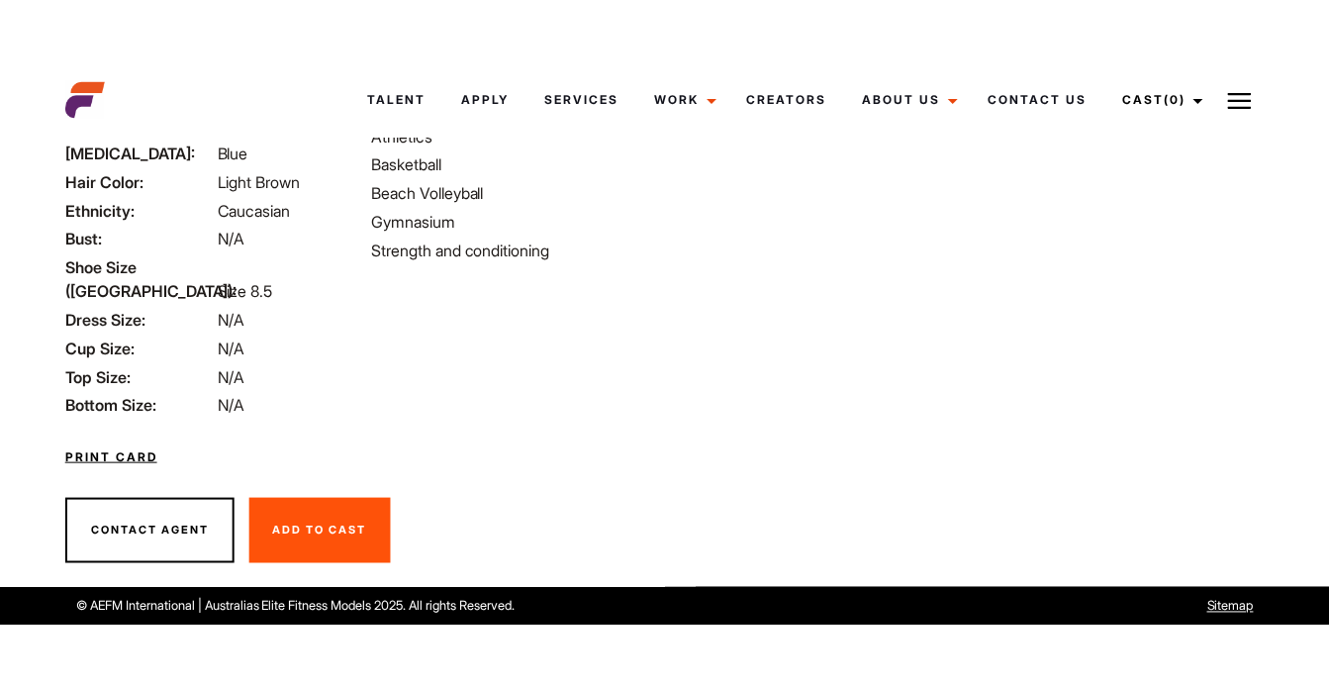
scroll to position [484, 0]
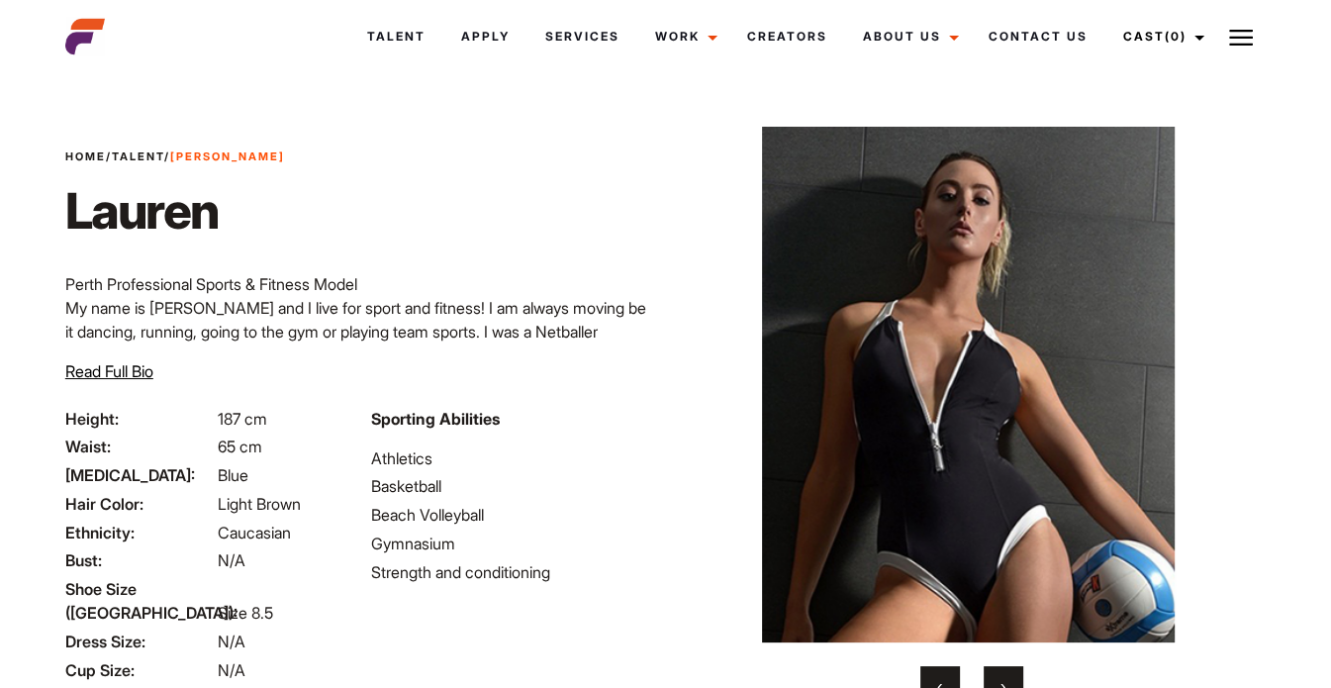
drag, startPoint x: 1330, startPoint y: 165, endPoint x: 1327, endPoint y: 271, distance: 105.9
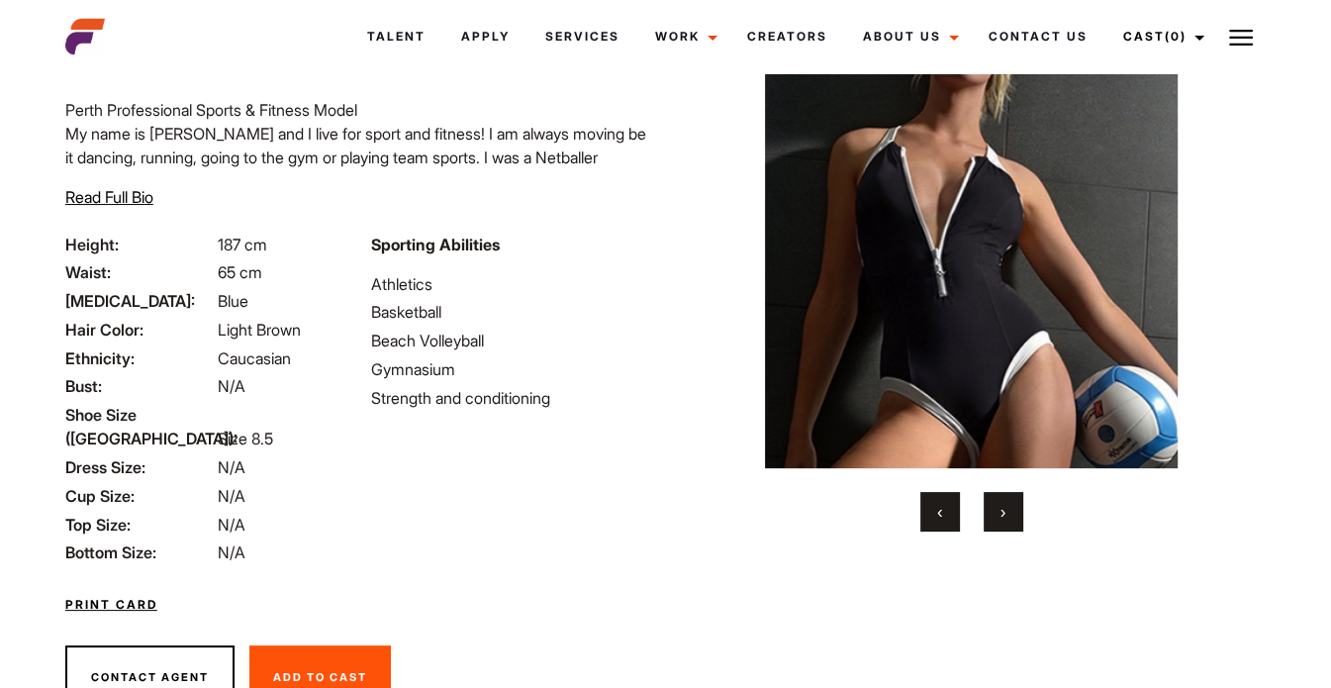
scroll to position [183, 0]
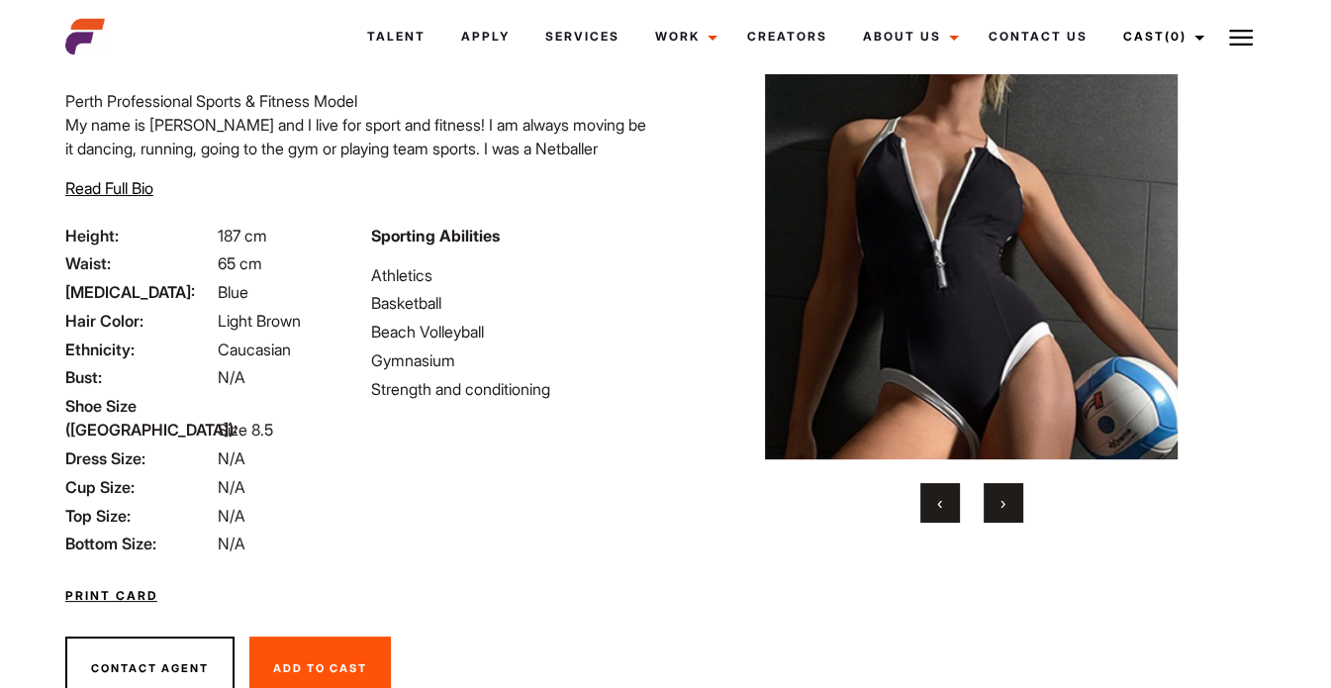
click at [1001, 508] on span "›" at bounding box center [1003, 503] width 5 height 20
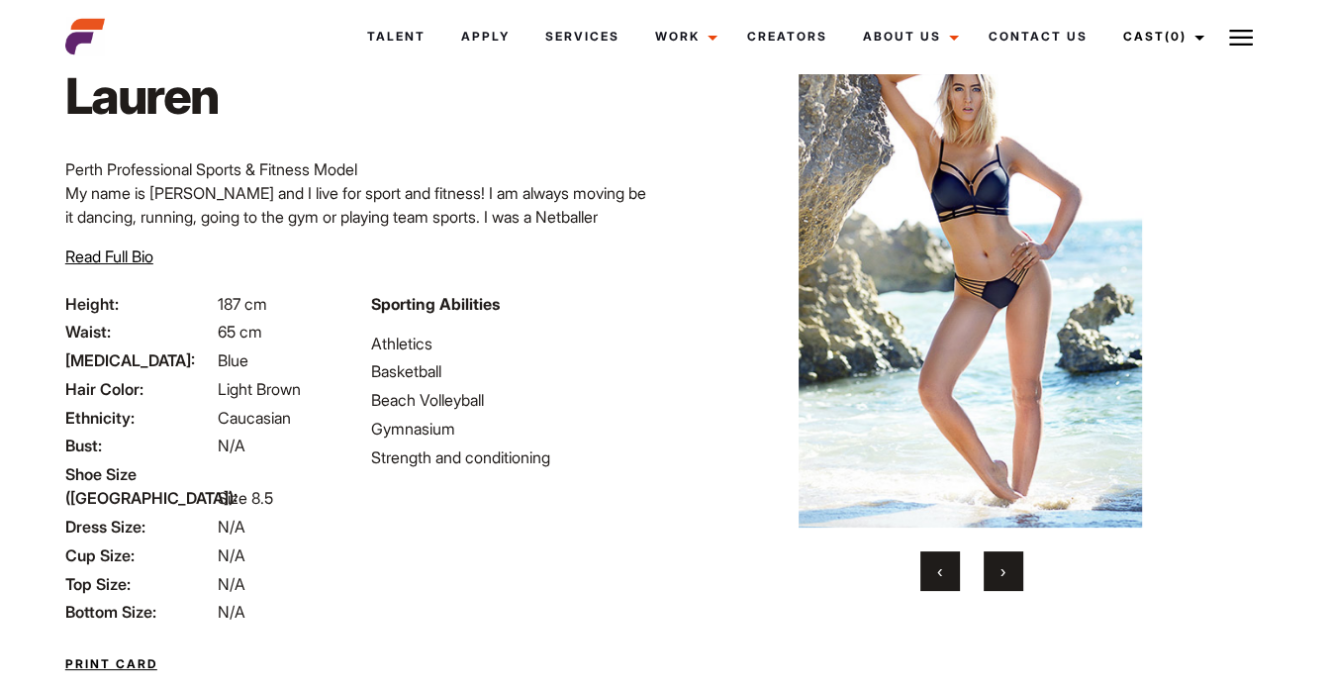
scroll to position [107, 0]
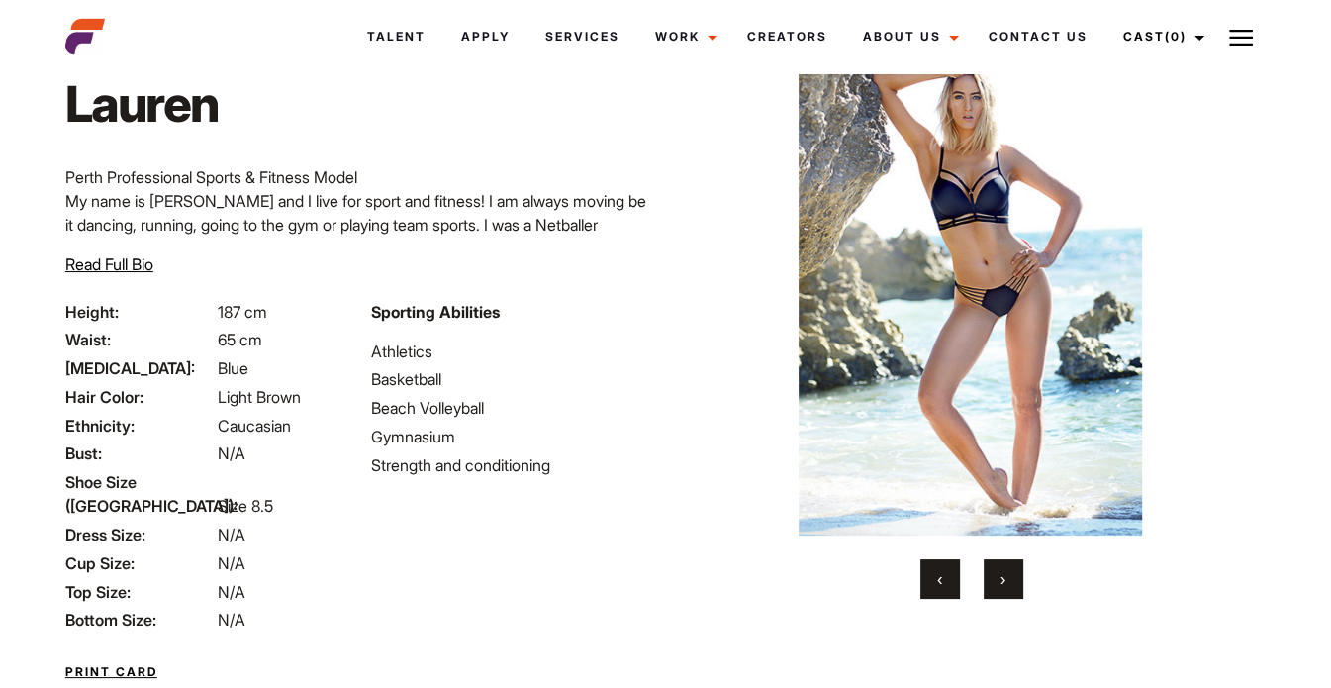
click at [1006, 581] on button "›" at bounding box center [1004, 579] width 40 height 40
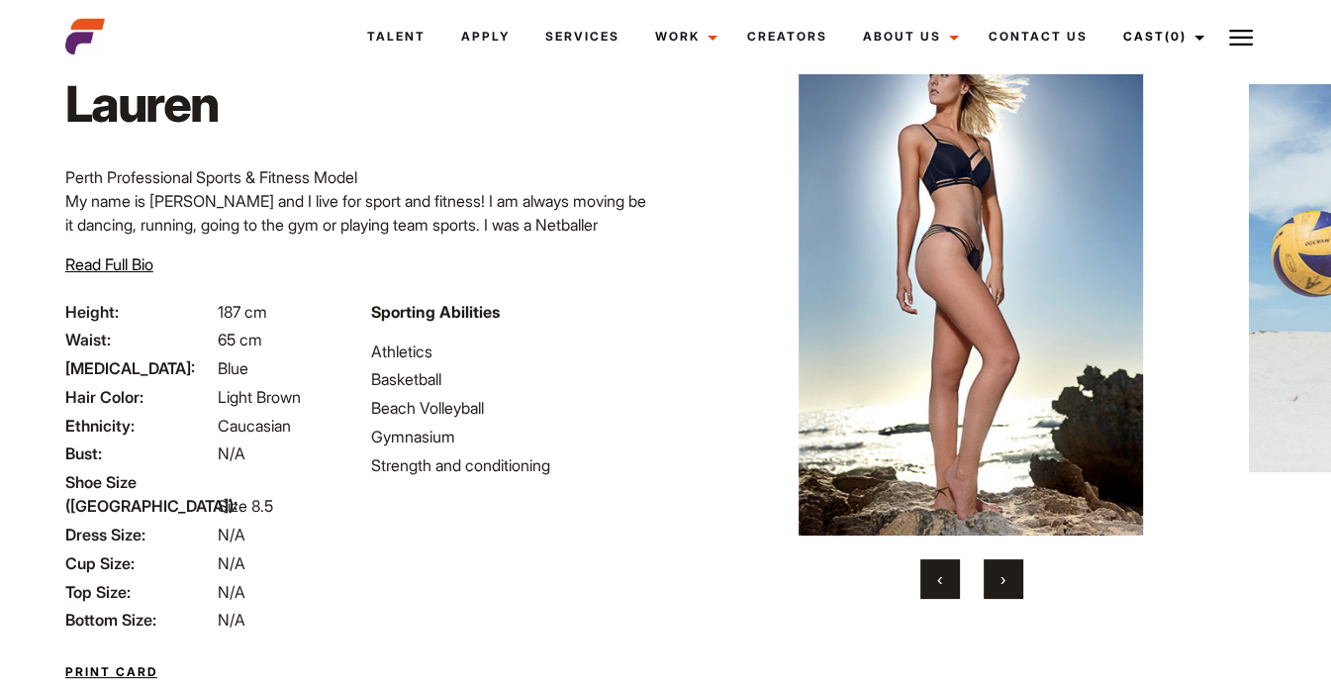
click at [998, 579] on button "›" at bounding box center [1004, 579] width 40 height 40
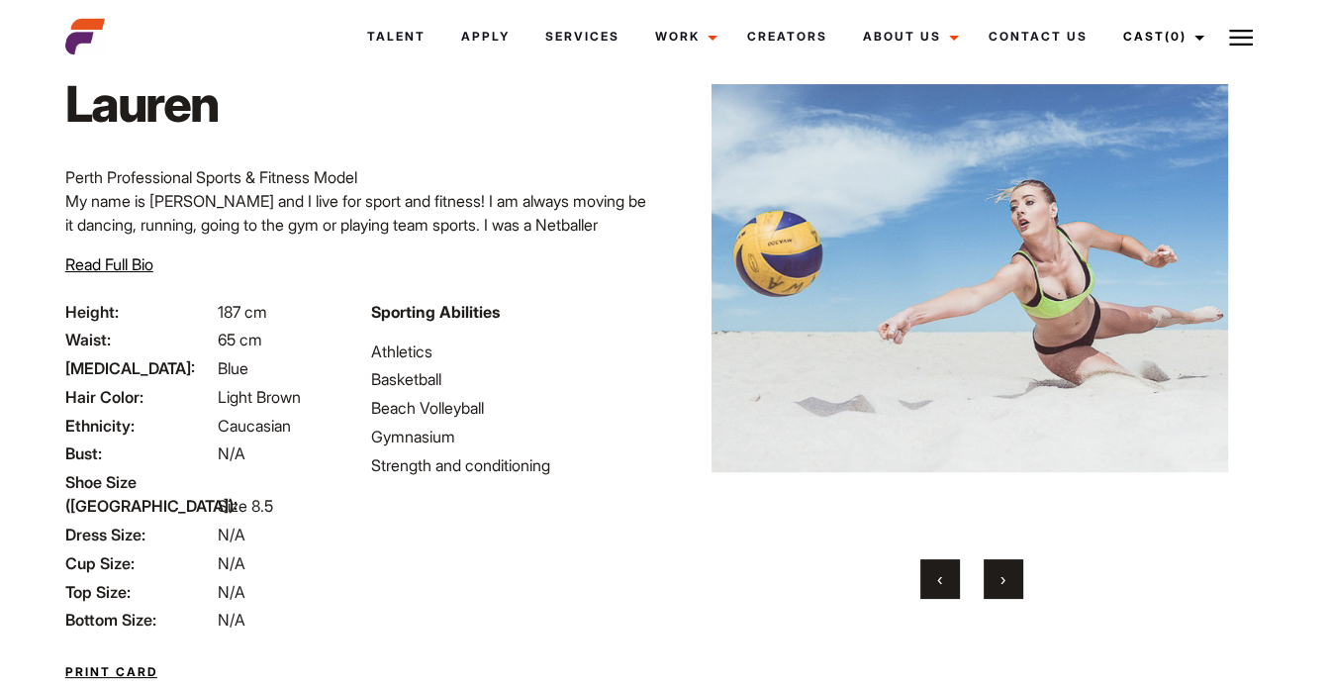
click at [1000, 580] on button "›" at bounding box center [1004, 579] width 40 height 40
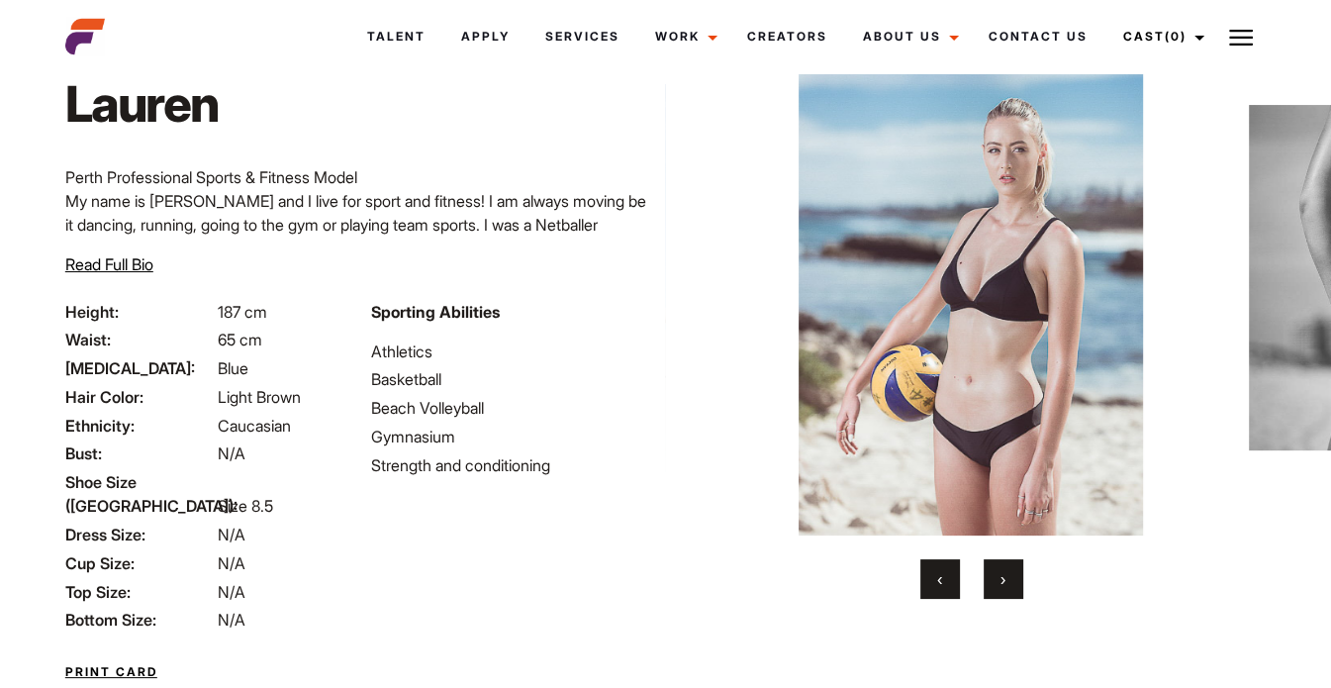
click at [1003, 580] on span "›" at bounding box center [1003, 579] width 5 height 20
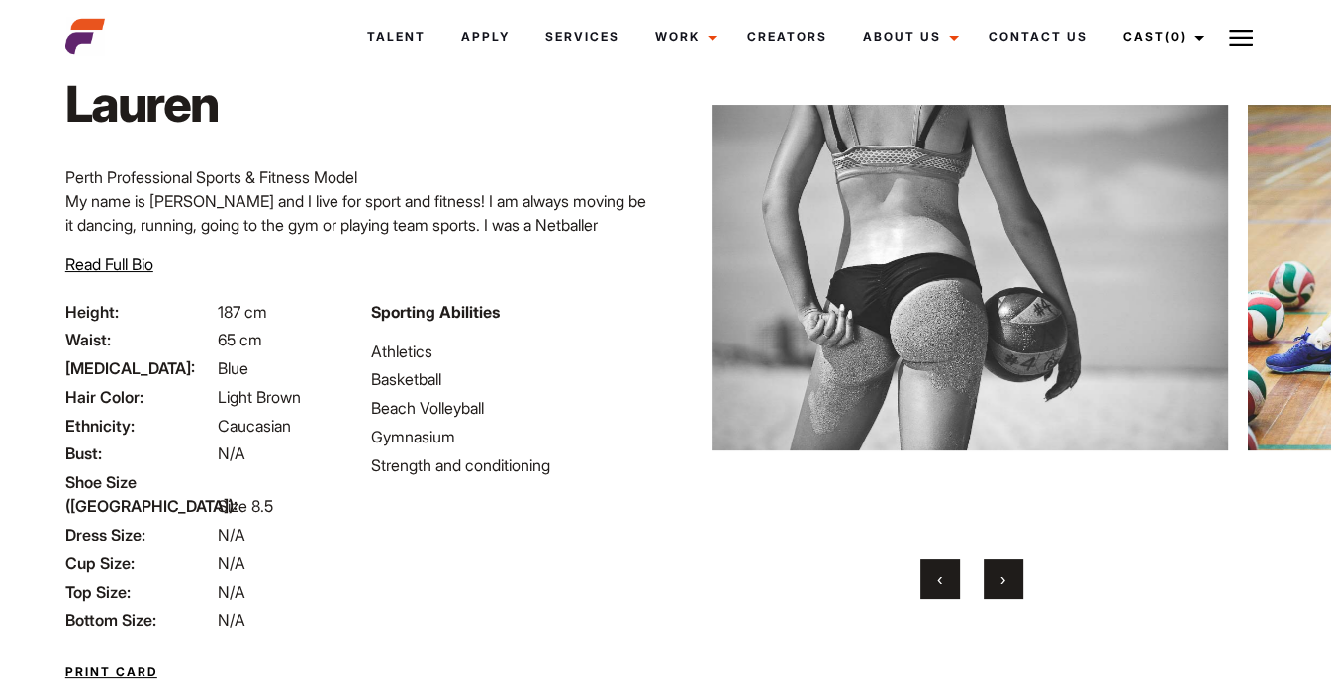
click at [1010, 574] on button "›" at bounding box center [1004, 579] width 40 height 40
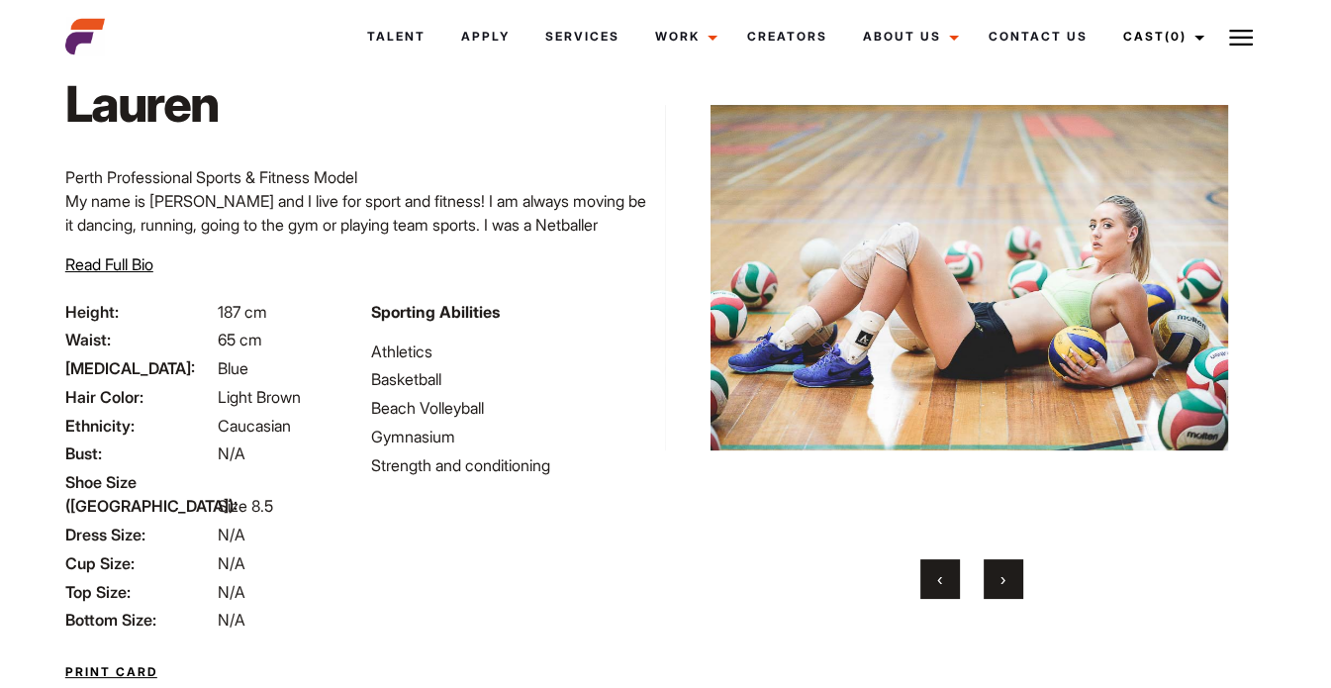
click at [1002, 581] on span "›" at bounding box center [1003, 579] width 5 height 20
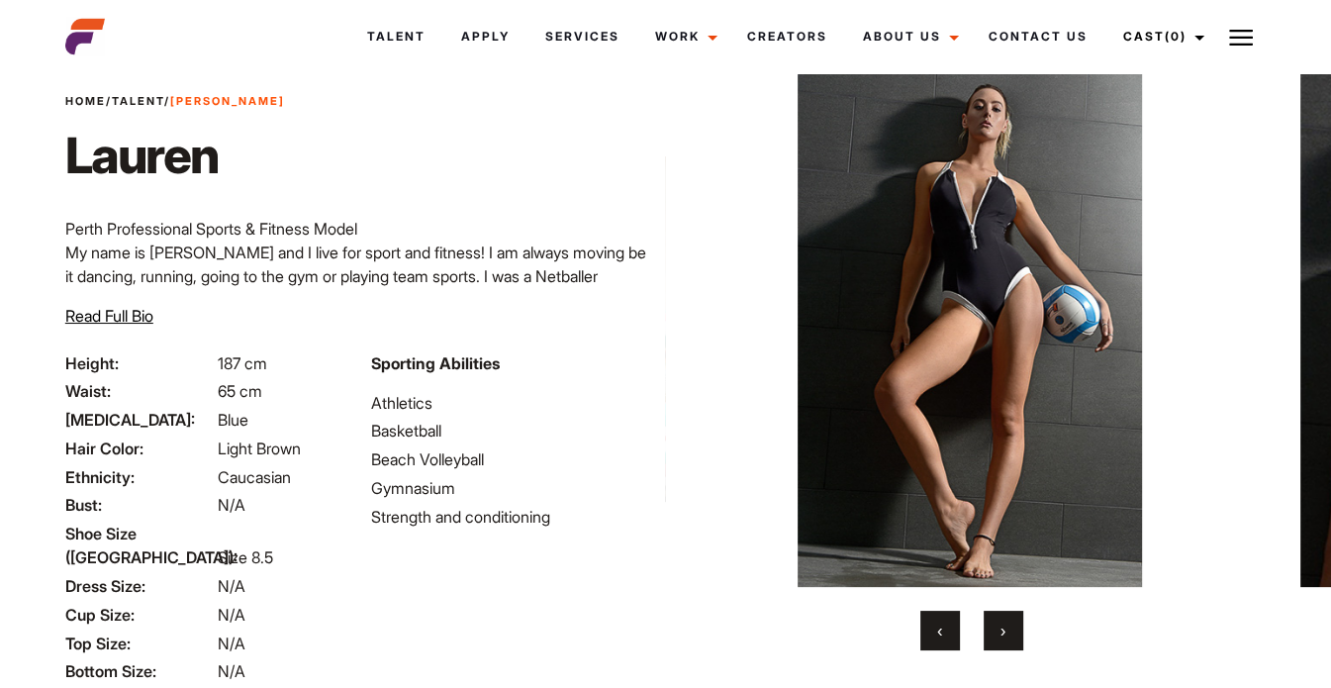
scroll to position [54, 0]
click at [942, 632] on span "‹" at bounding box center [939, 632] width 5 height 20
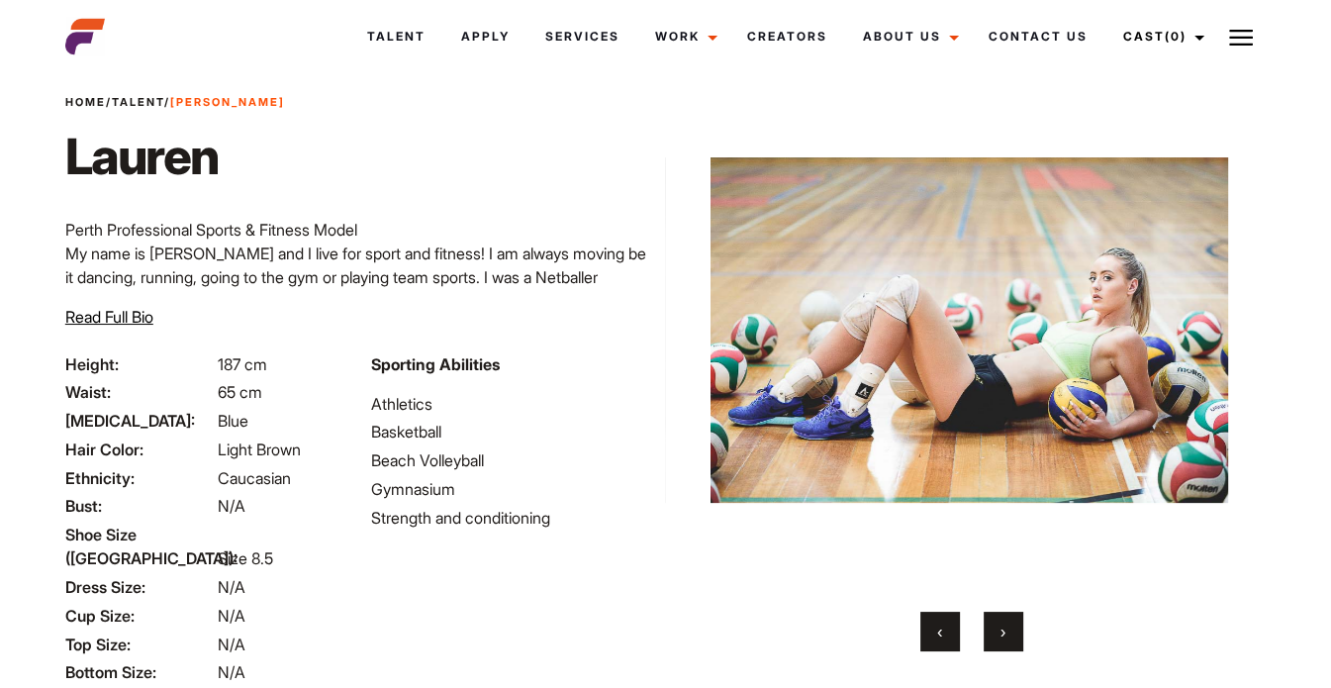
click at [908, 625] on div "‹ ›" at bounding box center [972, 632] width 518 height 40
click at [926, 632] on button "‹" at bounding box center [940, 632] width 40 height 40
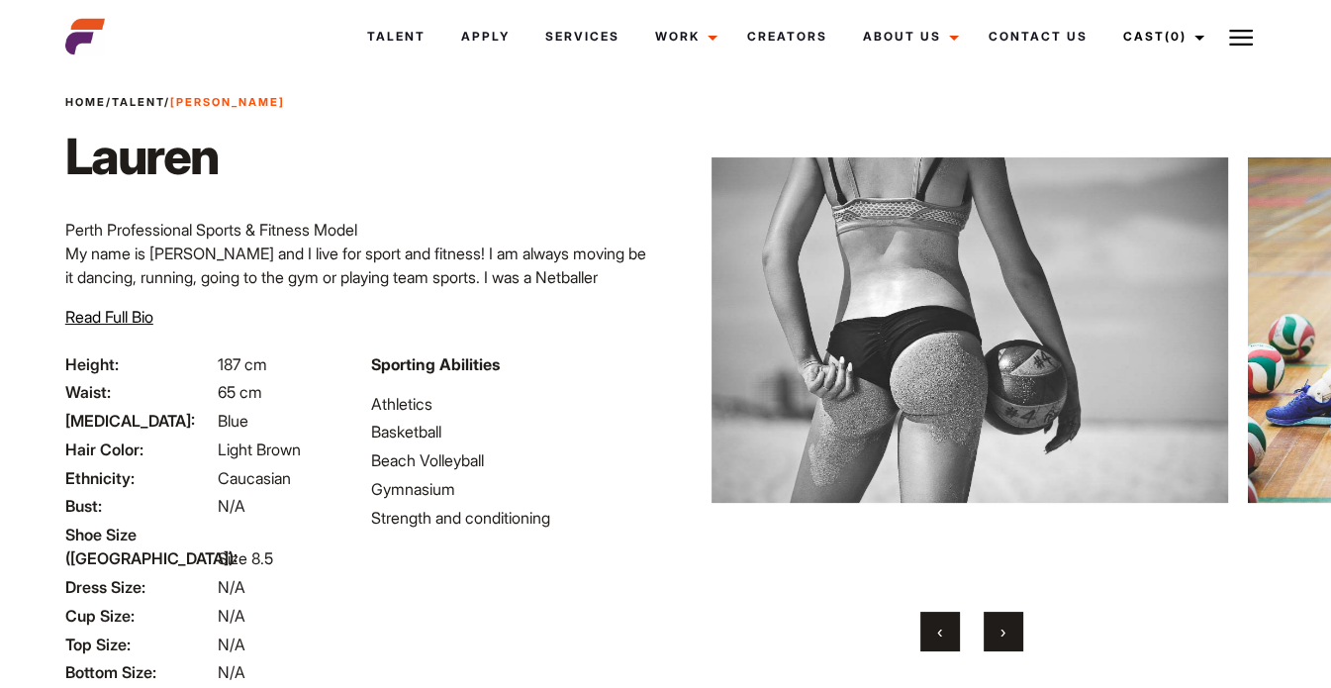
click at [945, 643] on button "‹" at bounding box center [940, 632] width 40 height 40
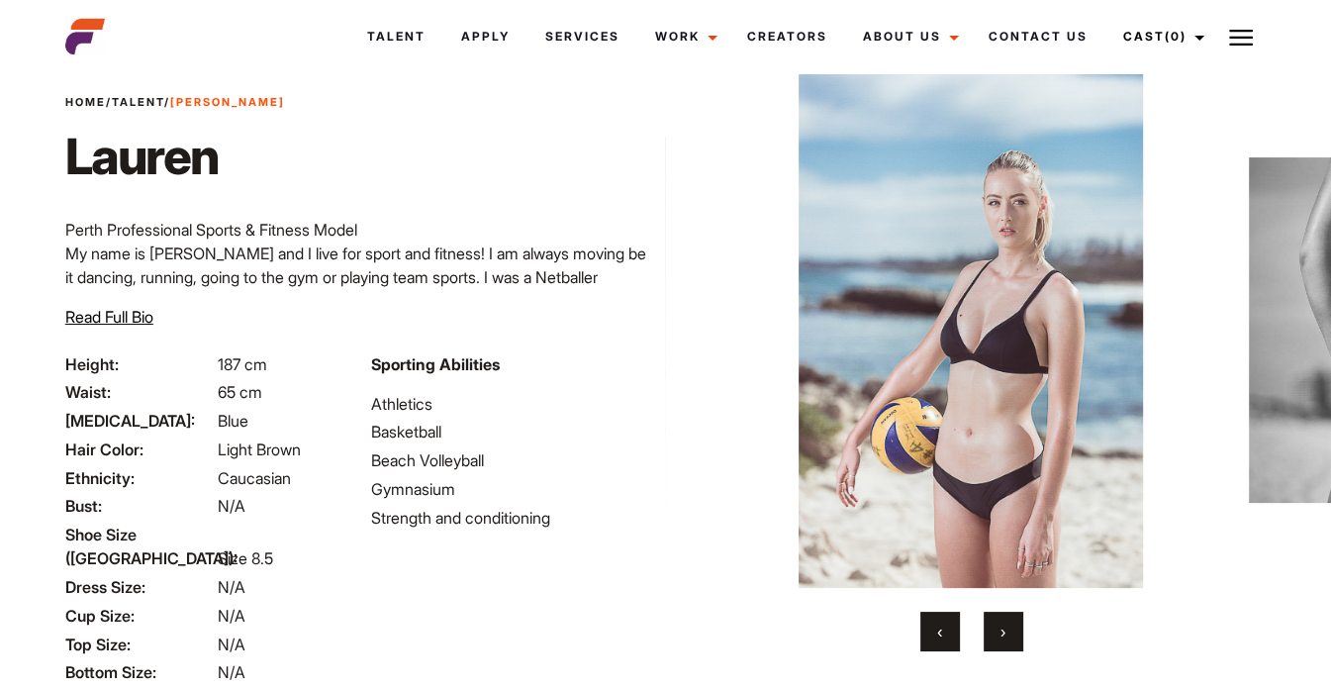
click at [1002, 632] on button "›" at bounding box center [1004, 632] width 40 height 40
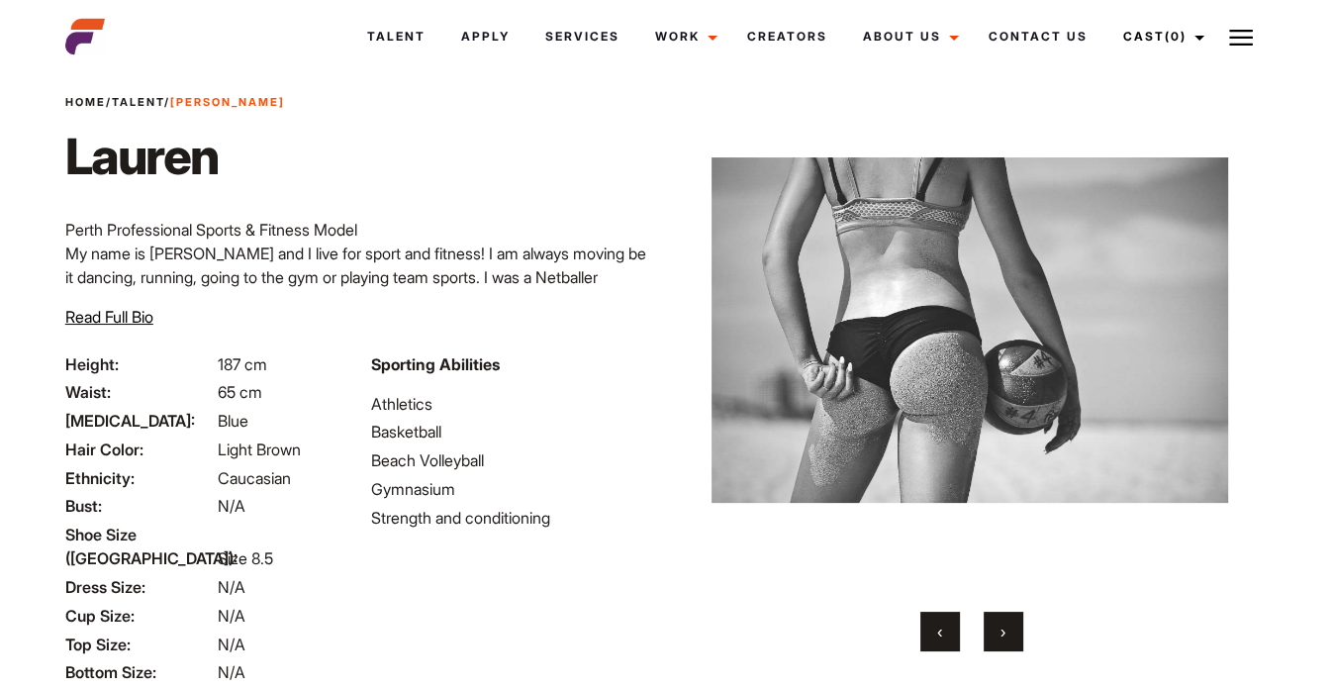
click at [992, 632] on button "›" at bounding box center [1004, 632] width 40 height 40
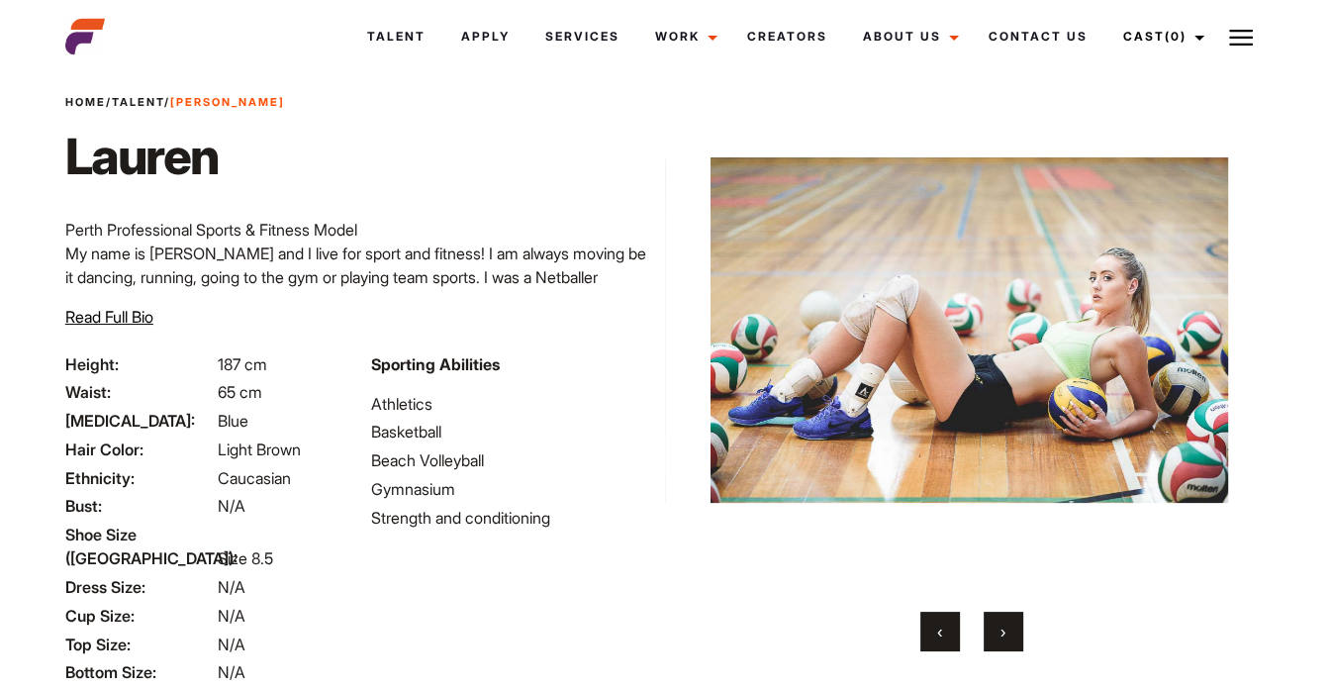
click at [992, 632] on button "›" at bounding box center [1004, 632] width 40 height 40
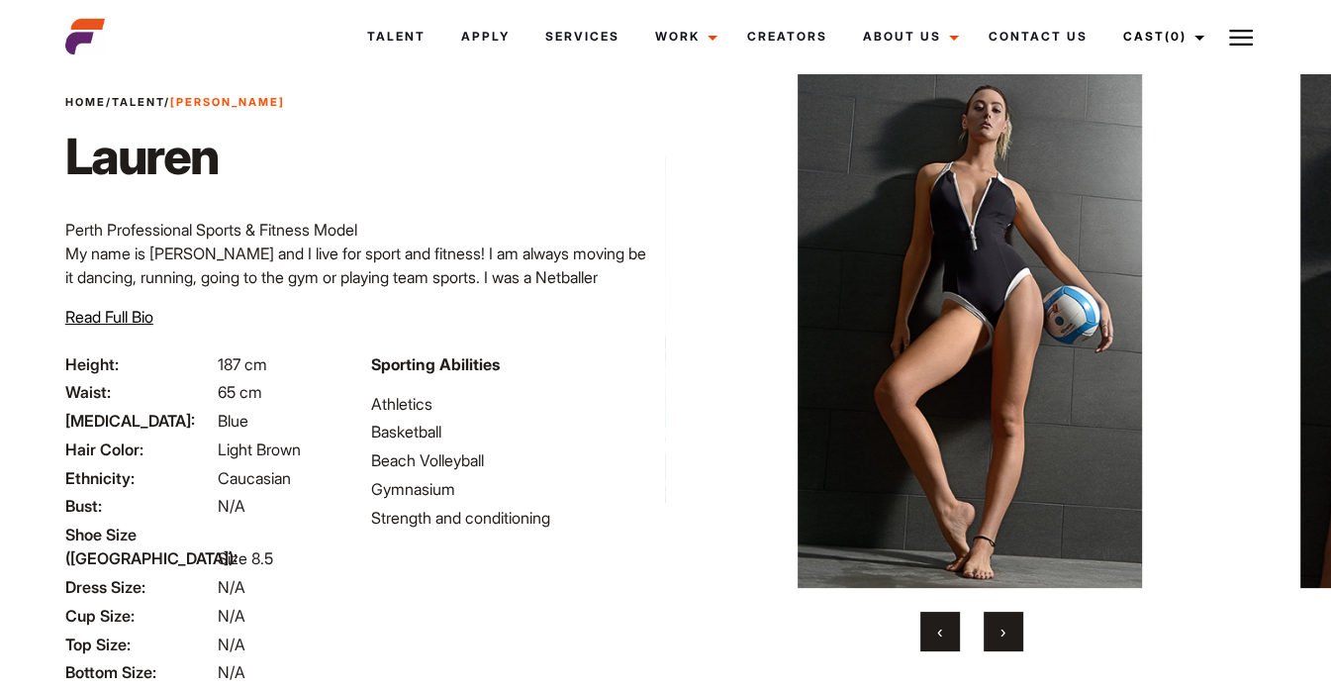
click at [990, 633] on button "›" at bounding box center [1004, 632] width 40 height 40
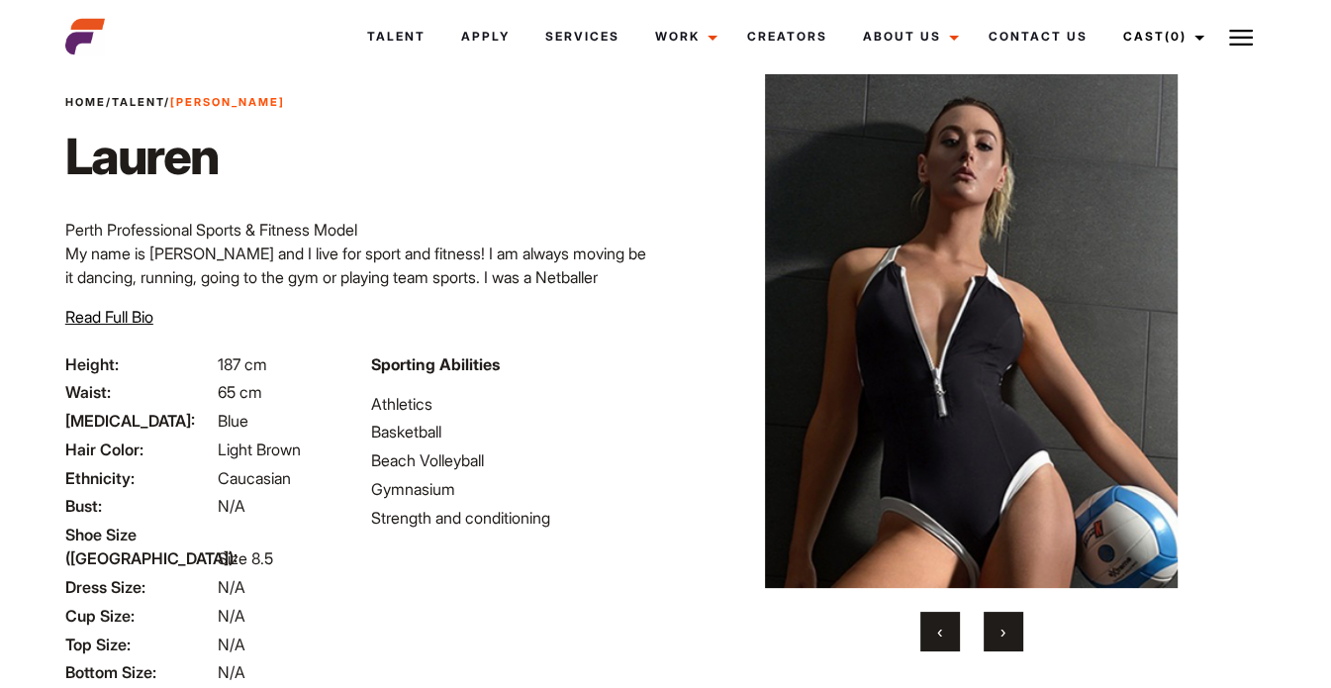
click at [990, 632] on button "›" at bounding box center [1004, 632] width 40 height 40
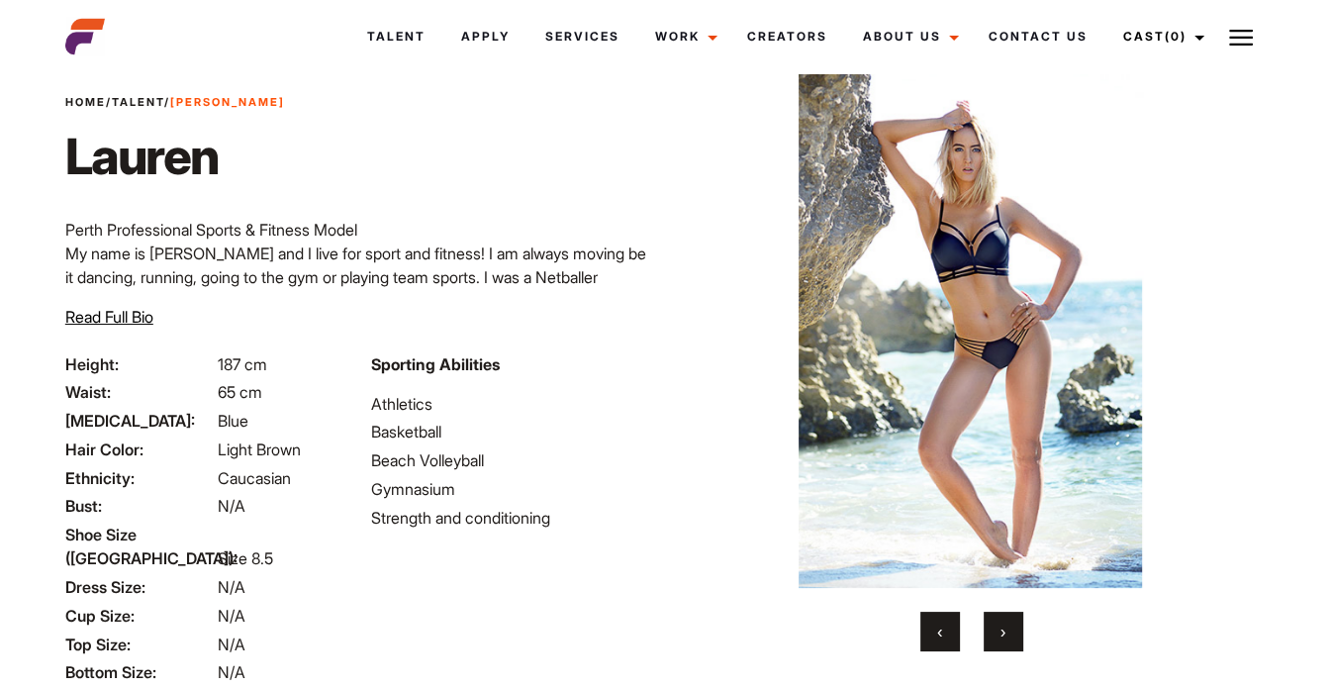
click at [987, 634] on button "›" at bounding box center [1004, 632] width 40 height 40
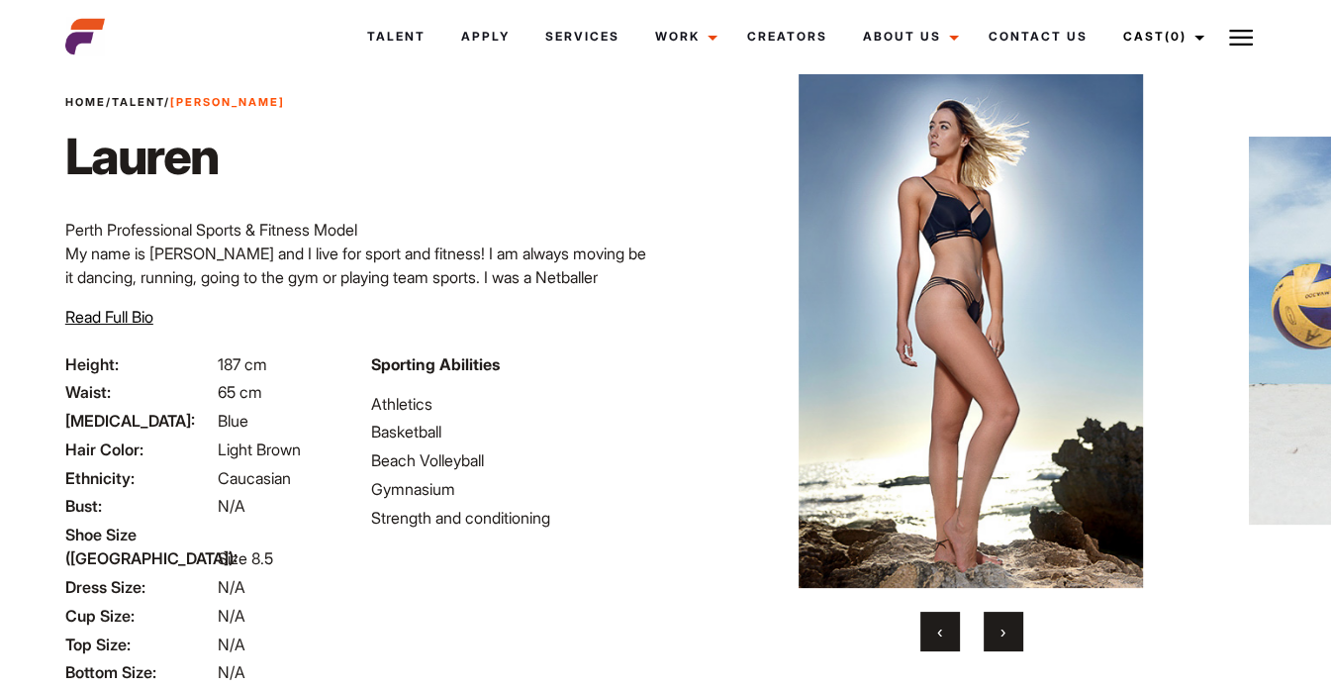
click at [986, 636] on button "›" at bounding box center [1004, 632] width 40 height 40
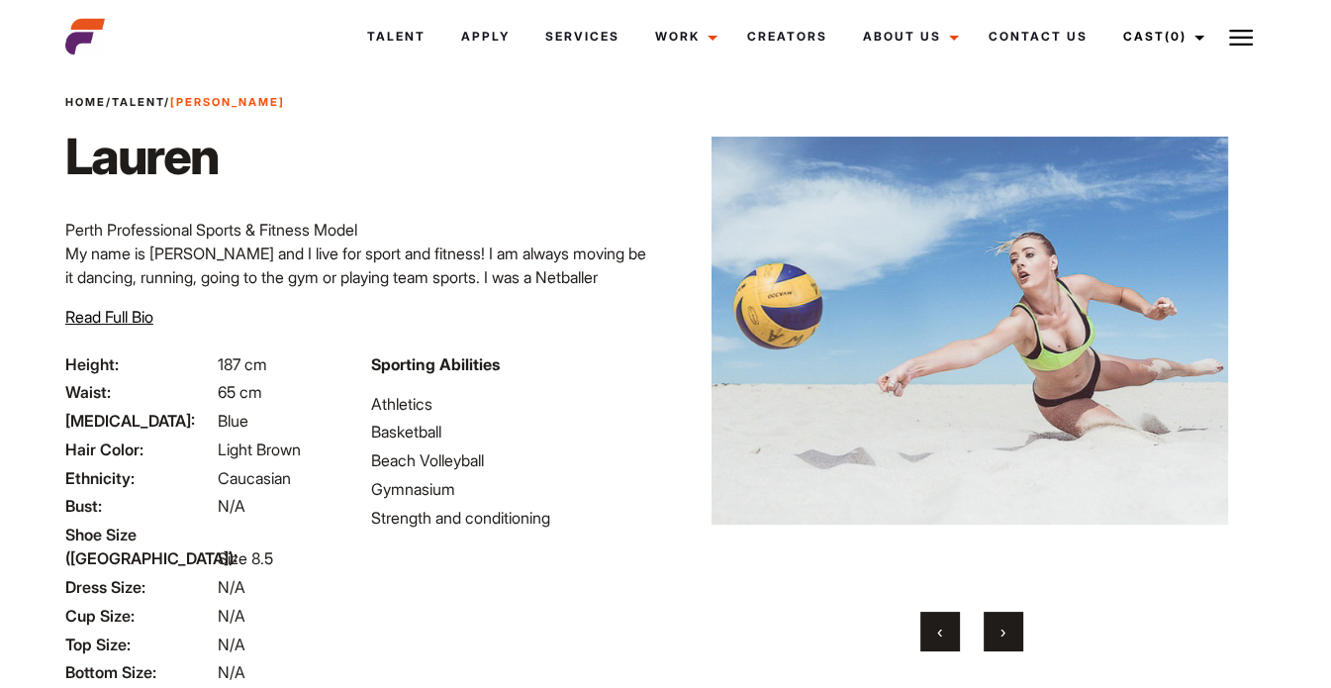
click at [988, 634] on button "›" at bounding box center [1004, 632] width 40 height 40
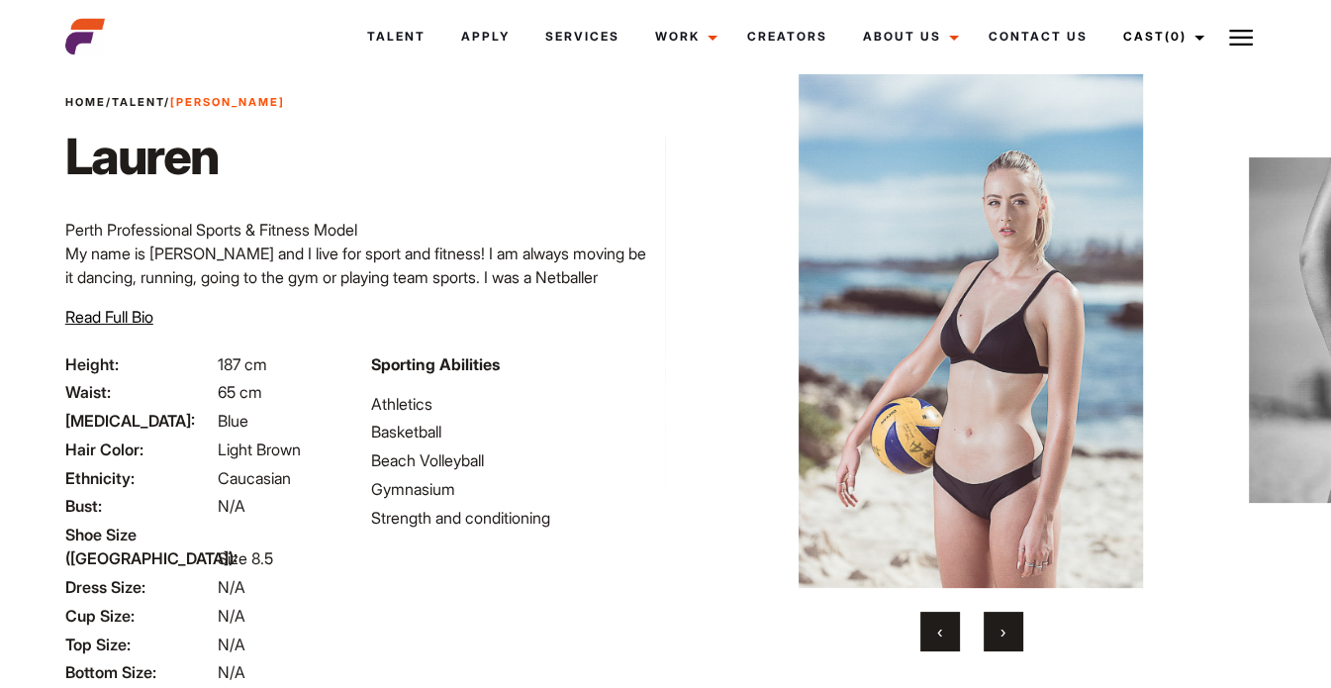
click at [989, 632] on button "›" at bounding box center [1004, 632] width 40 height 40
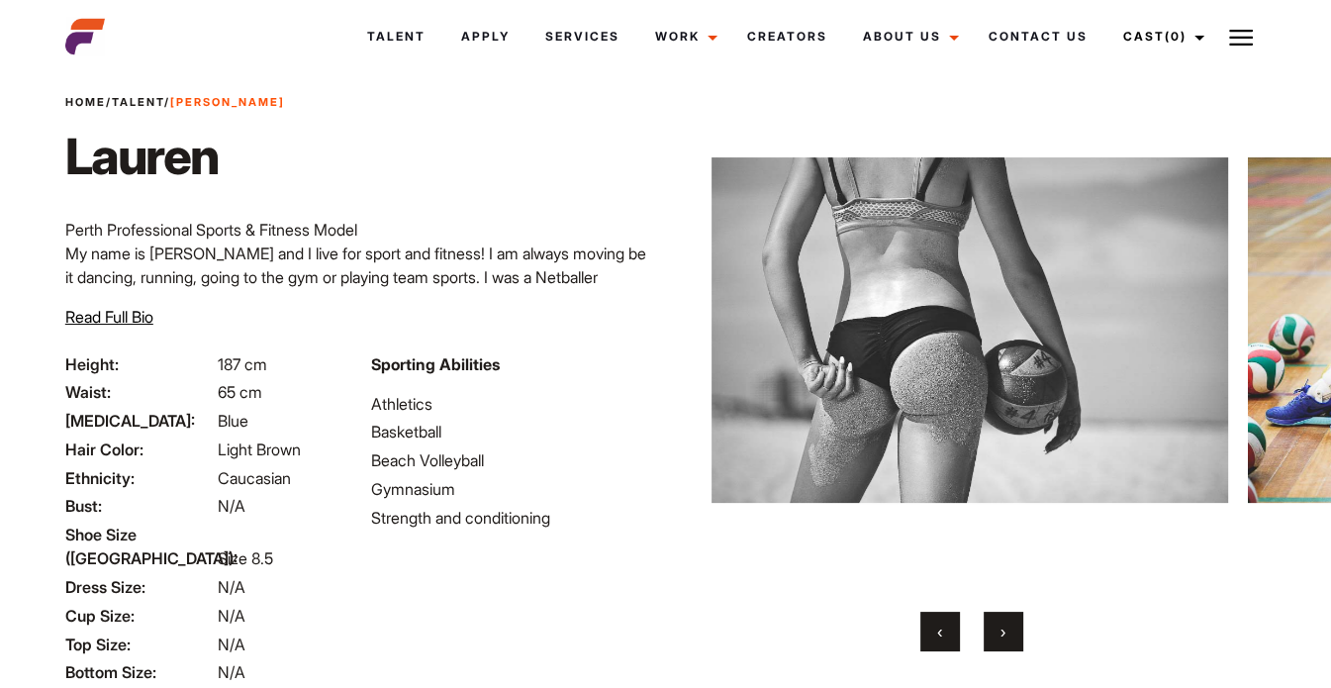
click at [989, 634] on button "›" at bounding box center [1004, 632] width 40 height 40
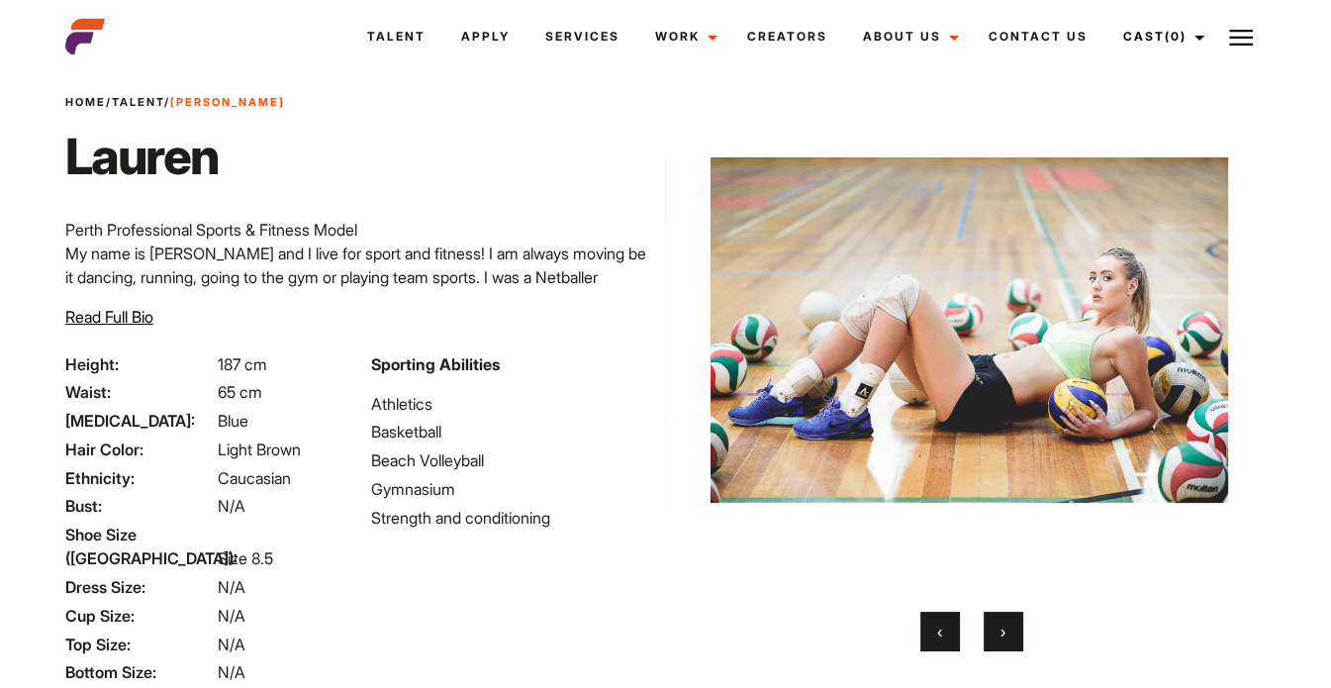
click at [991, 634] on button "›" at bounding box center [1004, 632] width 40 height 40
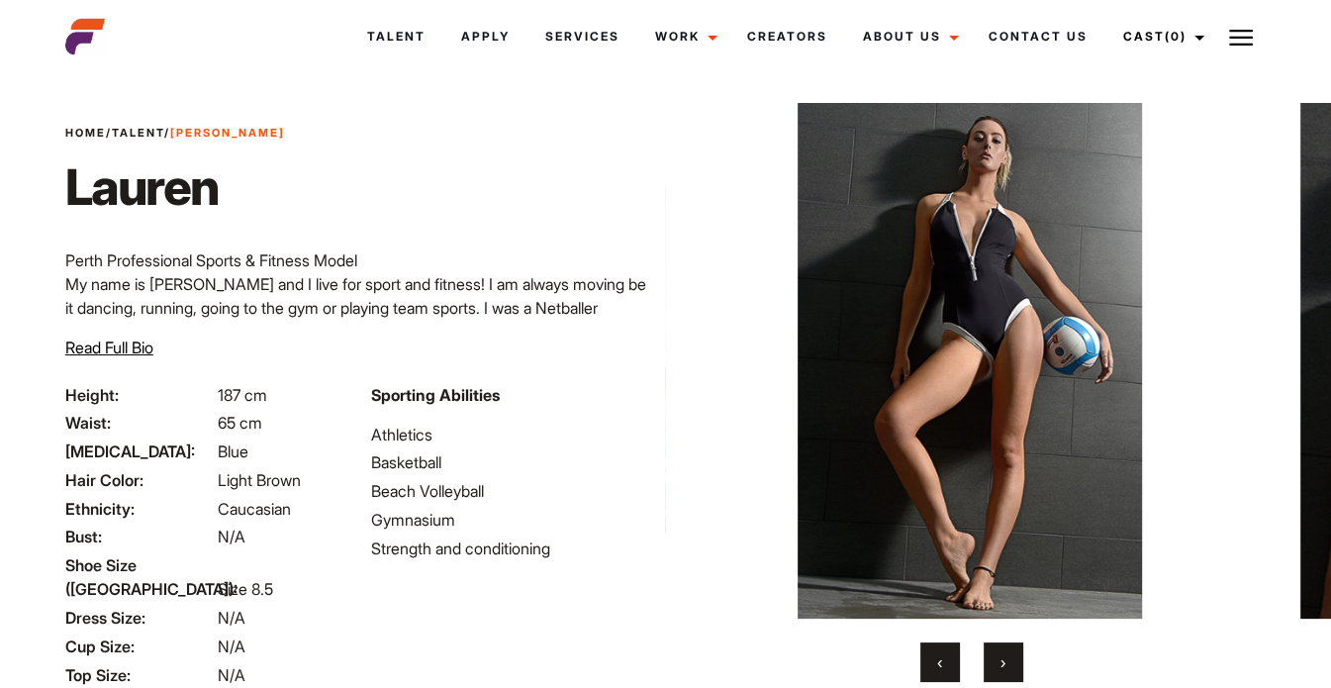
scroll to position [19, 0]
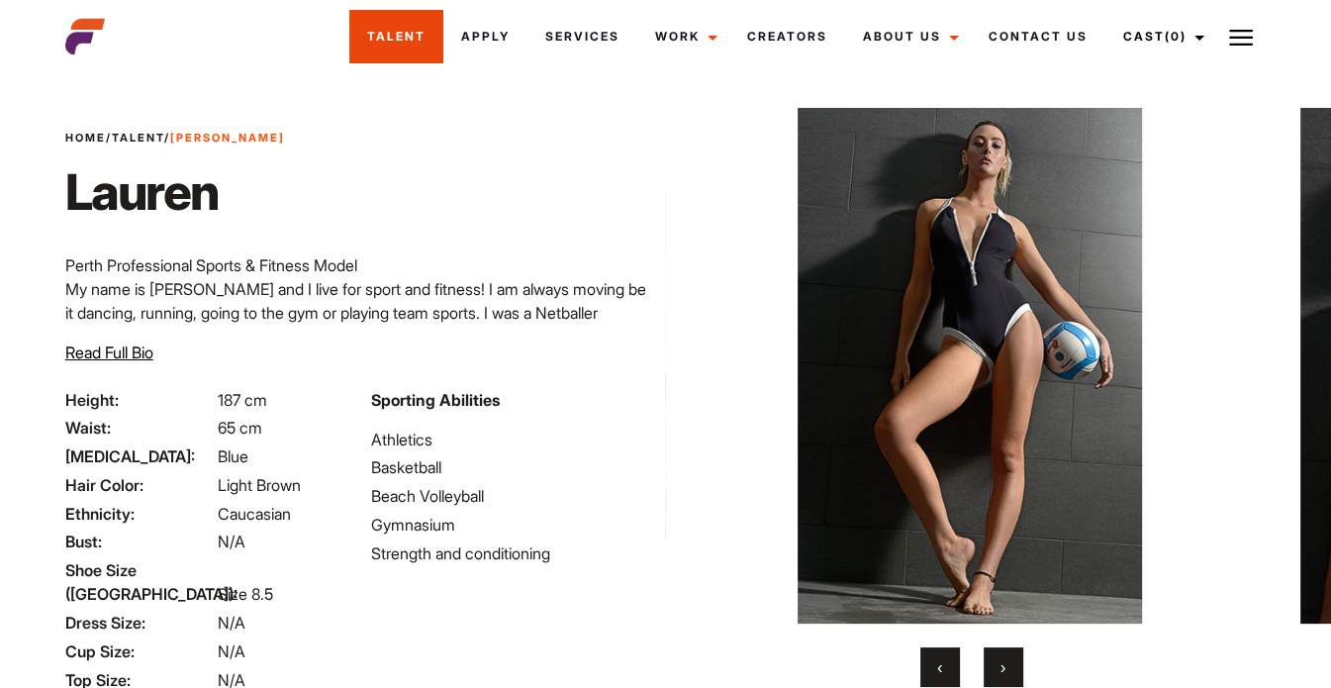
click at [380, 41] on link "Talent" at bounding box center [396, 36] width 94 height 53
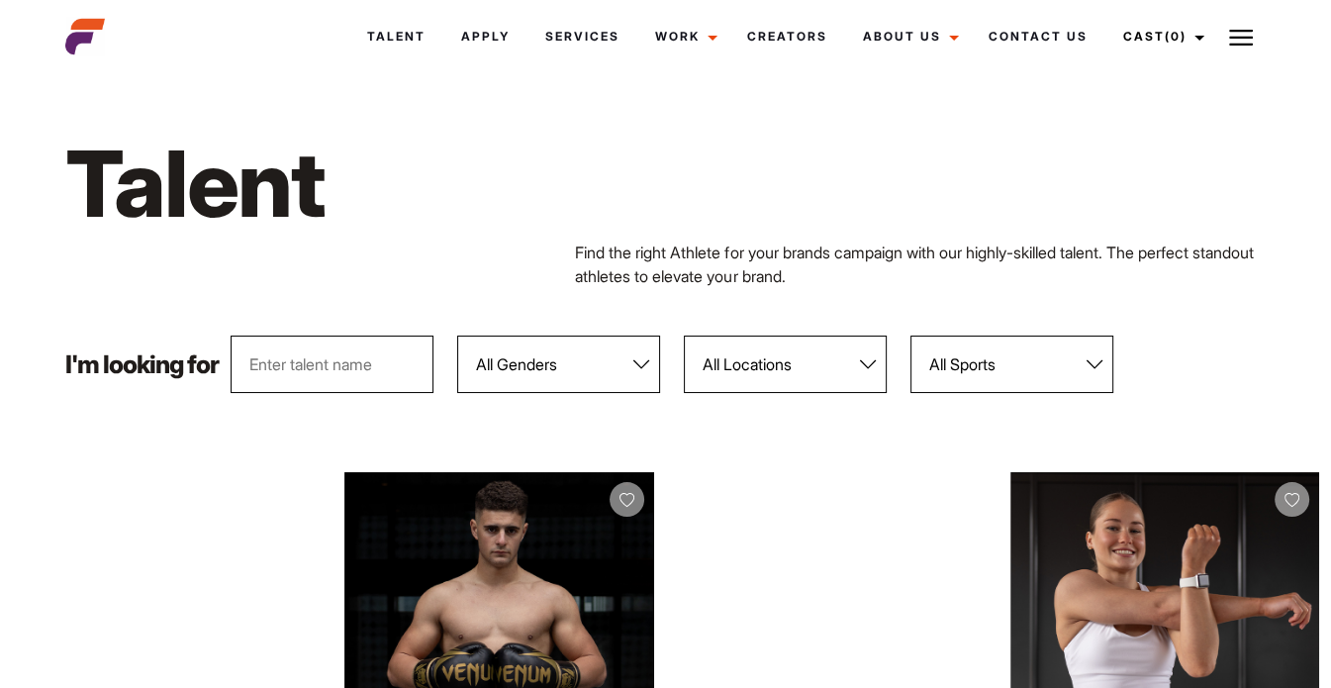
click at [601, 375] on select "All Genders [DEMOGRAPHIC_DATA] [DEMOGRAPHIC_DATA]" at bounding box center [558, 364] width 203 height 57
select select "104"
click at [458, 336] on select "All Genders [DEMOGRAPHIC_DATA] [DEMOGRAPHIC_DATA]" at bounding box center [558, 364] width 203 height 57
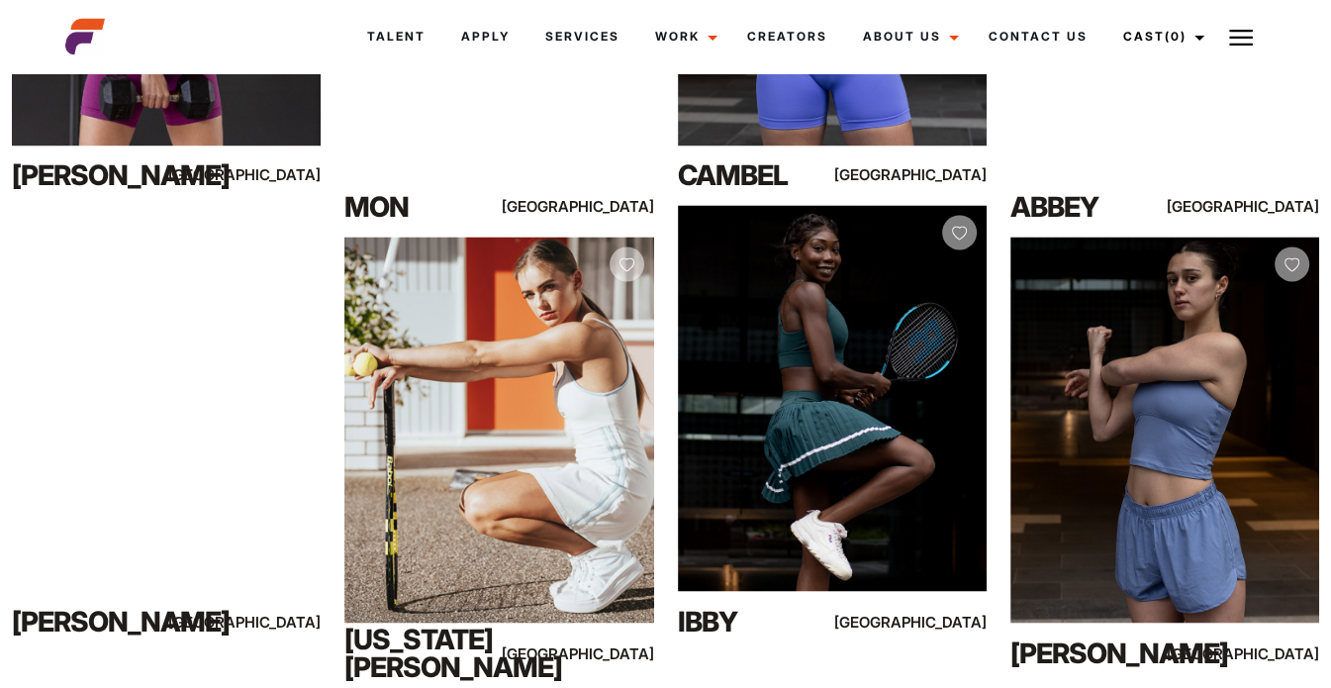
scroll to position [2903, 0]
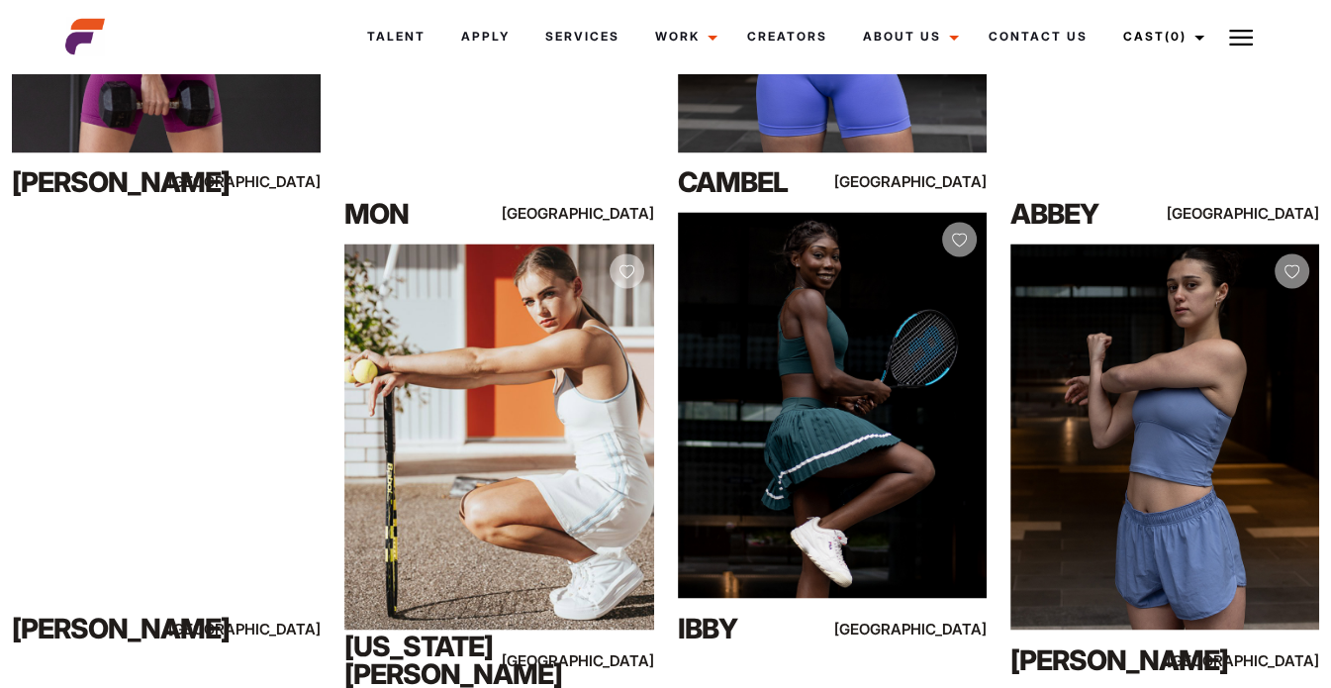
drag, startPoint x: 1328, startPoint y: 457, endPoint x: 1329, endPoint y: 492, distance: 34.7
drag, startPoint x: 1335, startPoint y: 486, endPoint x: 1334, endPoint y: 465, distance: 20.8
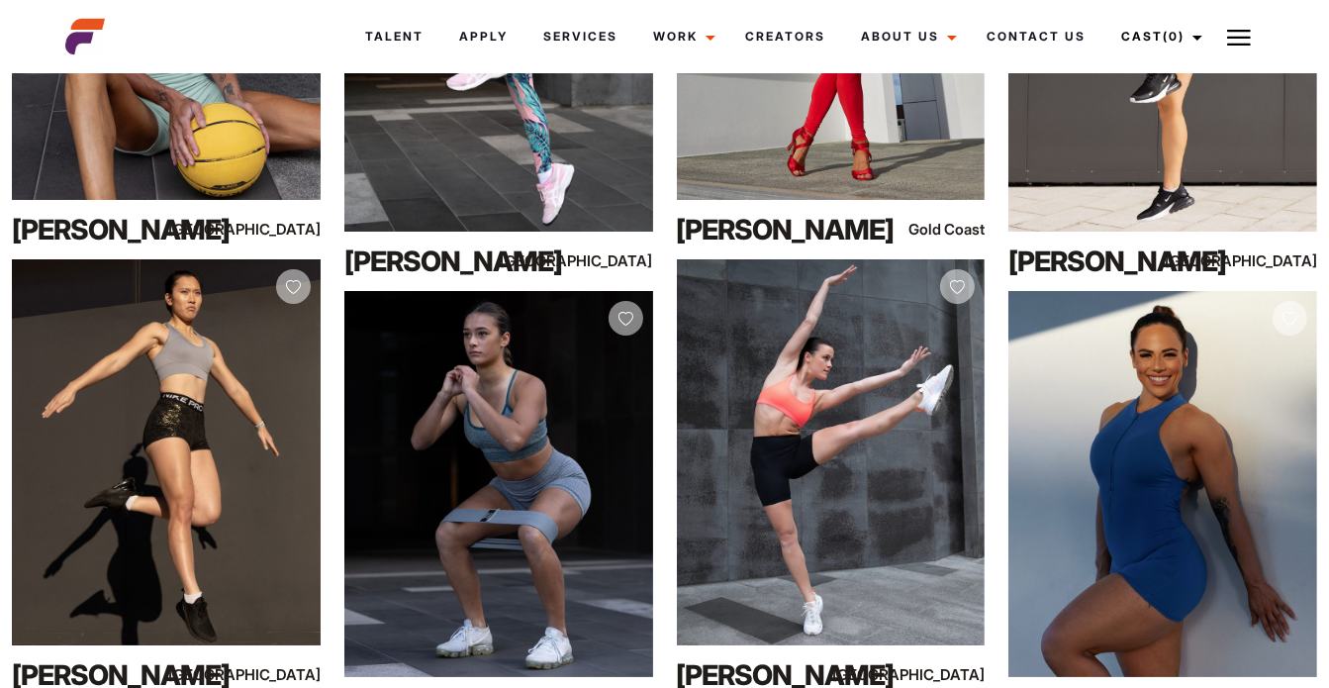
scroll to position [13066, 0]
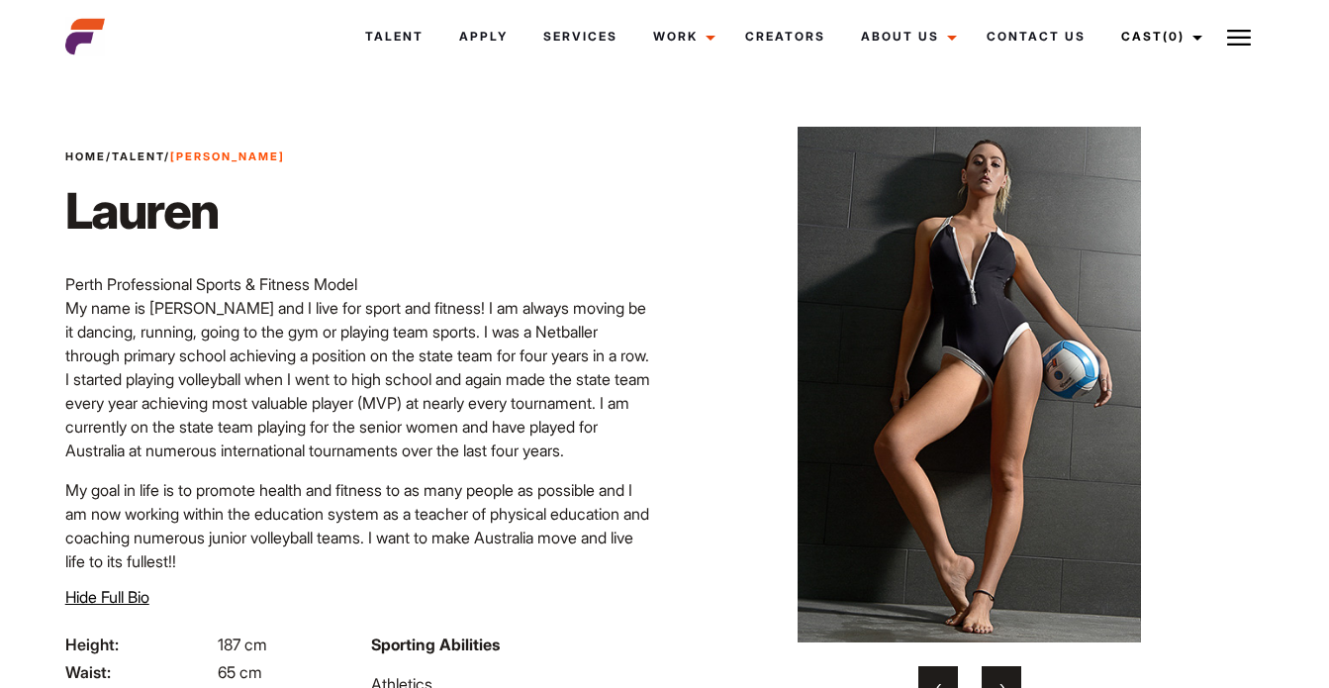
scroll to position [484, 0]
